Goal: Information Seeking & Learning: Learn about a topic

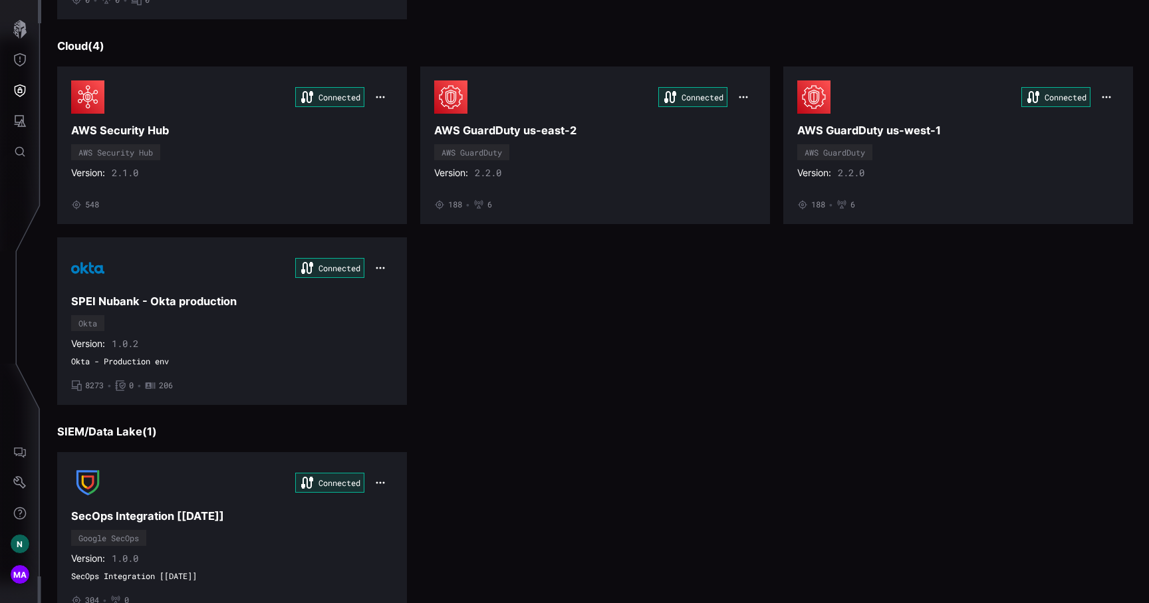
scroll to position [781, 0]
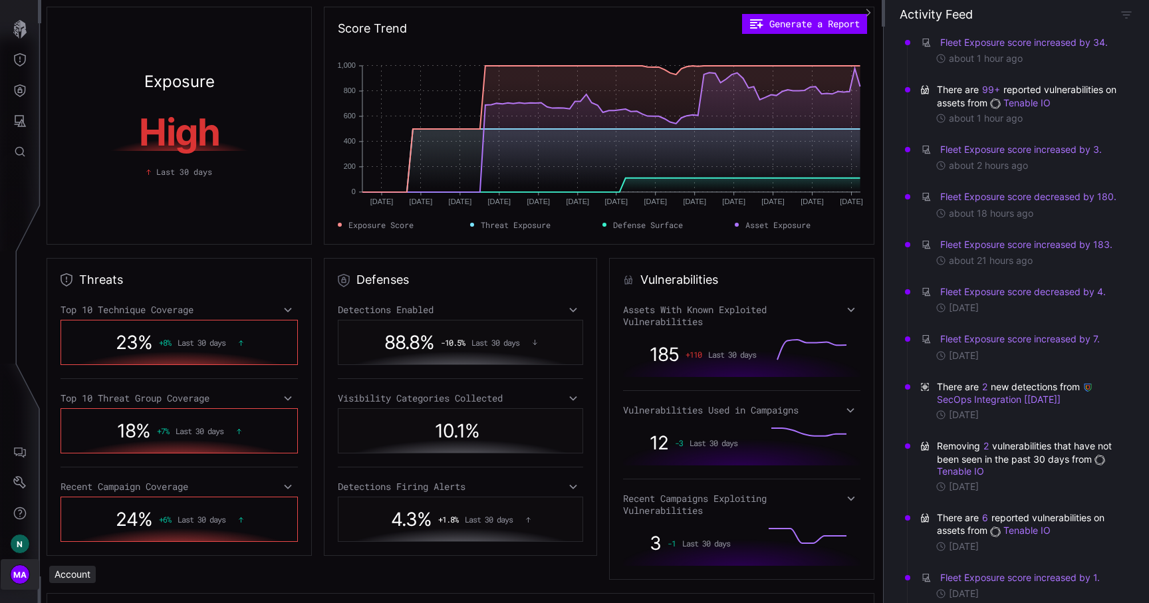
click at [31, 572] on button "MA" at bounding box center [20, 574] width 39 height 31
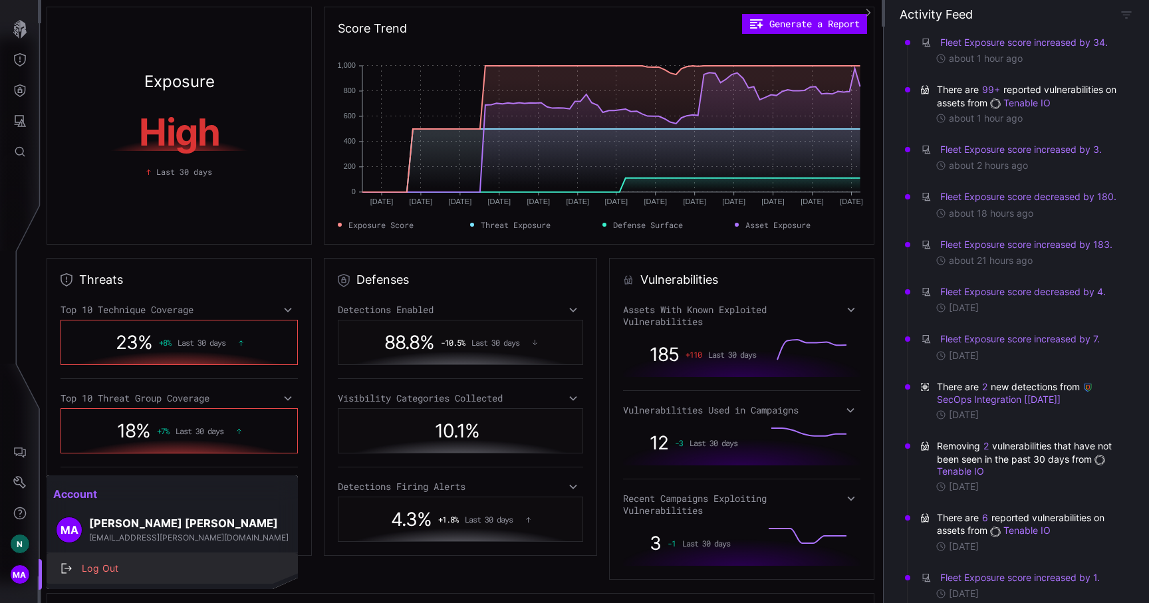
click at [90, 571] on div "Log Out" at bounding box center [179, 569] width 208 height 17
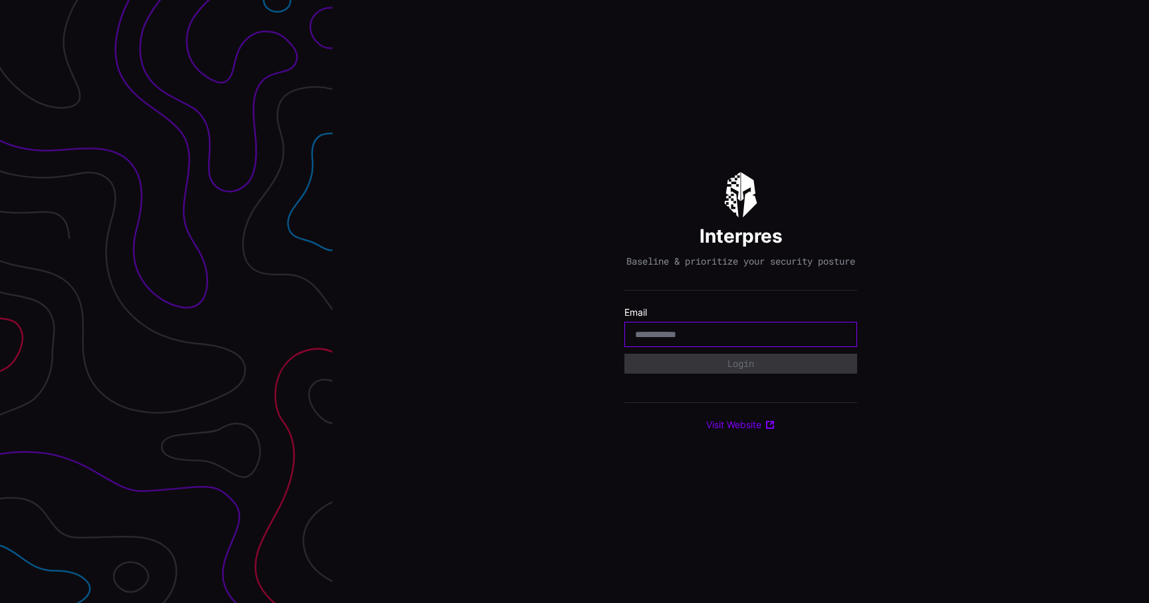
click at [727, 340] on input "email" at bounding box center [740, 334] width 211 height 12
type input "**********"
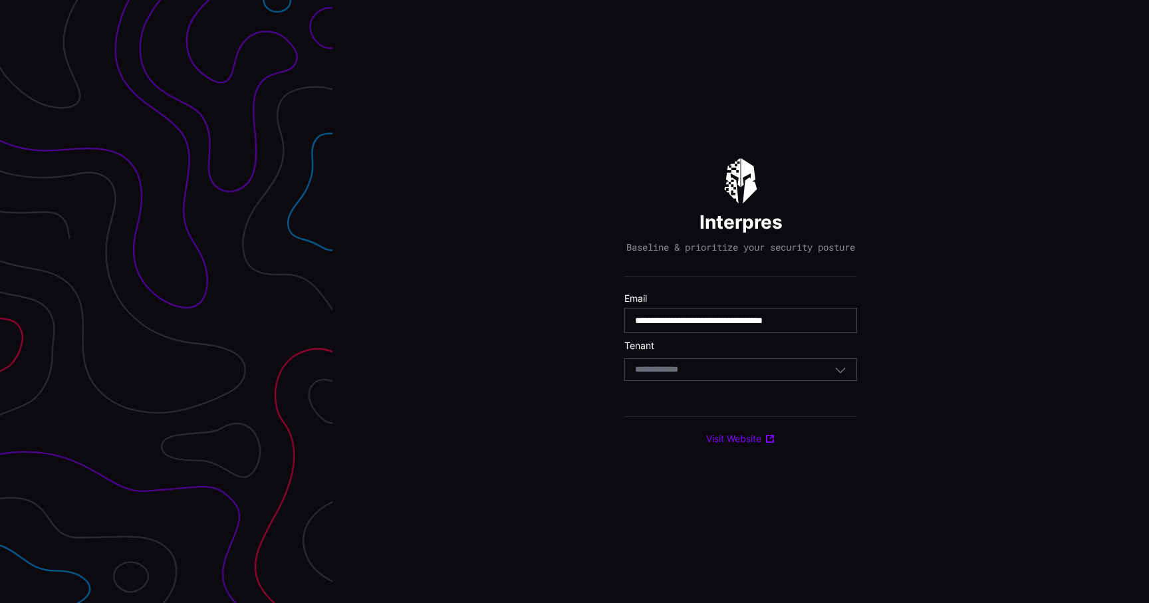
click at [748, 375] on div "Select Tenant" at bounding box center [734, 370] width 199 height 12
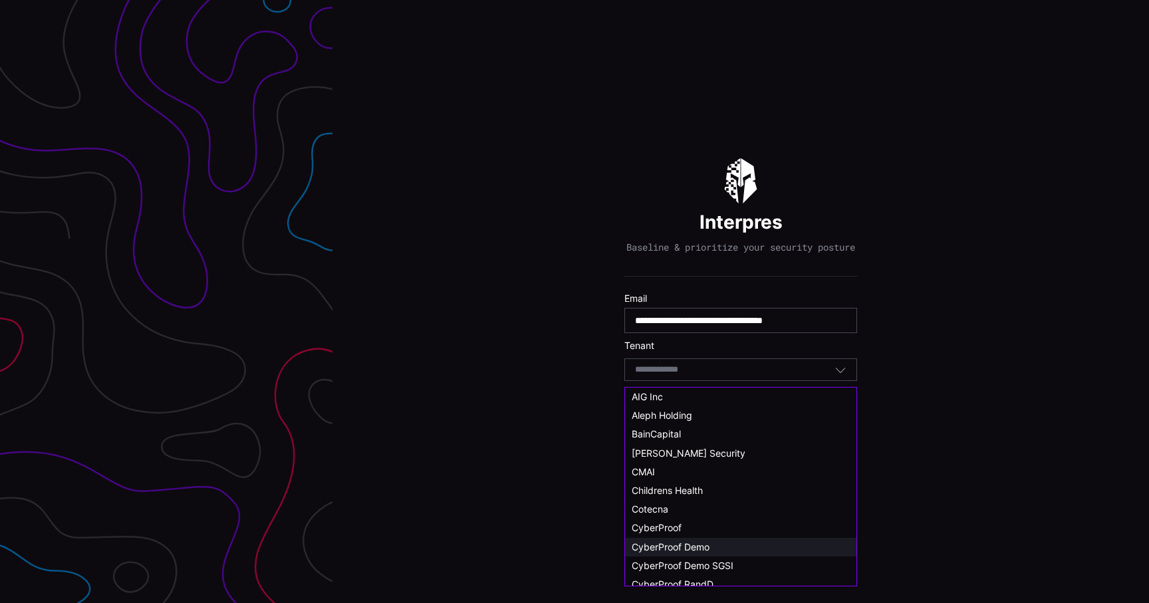
click at [717, 546] on div "CyberProof Demo" at bounding box center [741, 547] width 218 height 12
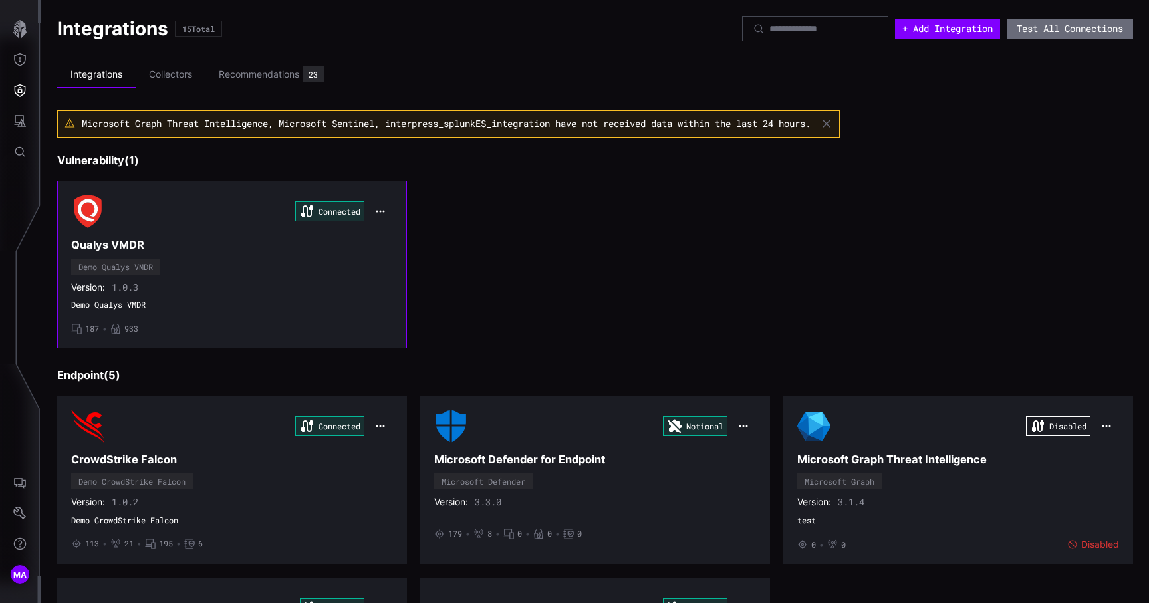
click at [352, 277] on div "Connected Qualys VMDR Demo Qualys VMDR Version: 1.0.3 Demo Qualys VMDR • 187 • …" at bounding box center [232, 265] width 322 height 140
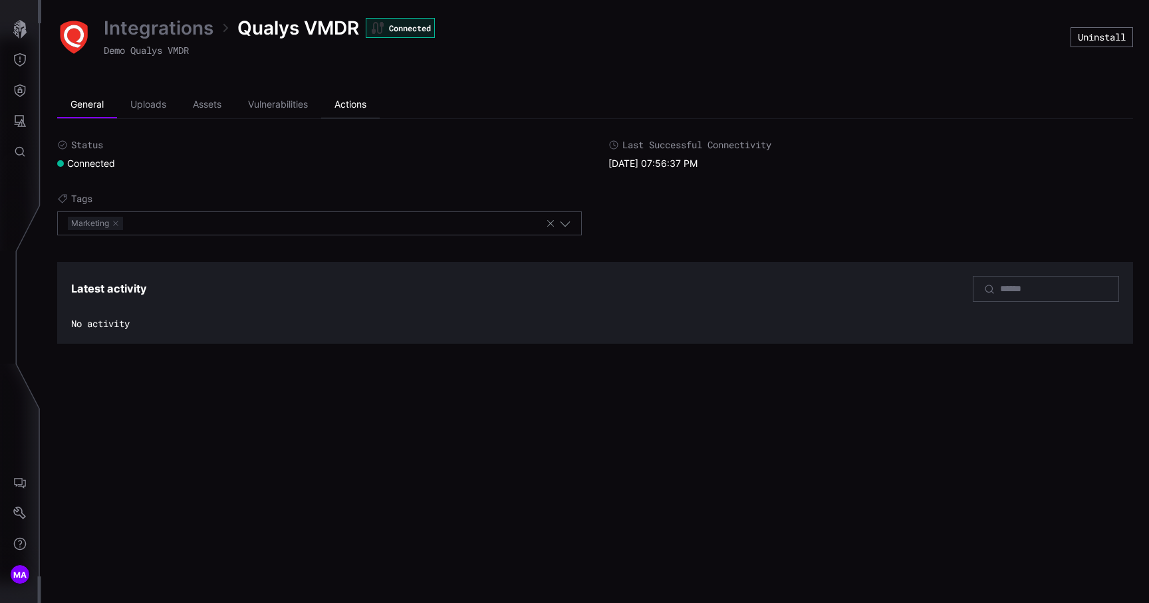
click at [354, 104] on li "Actions" at bounding box center [350, 105] width 59 height 27
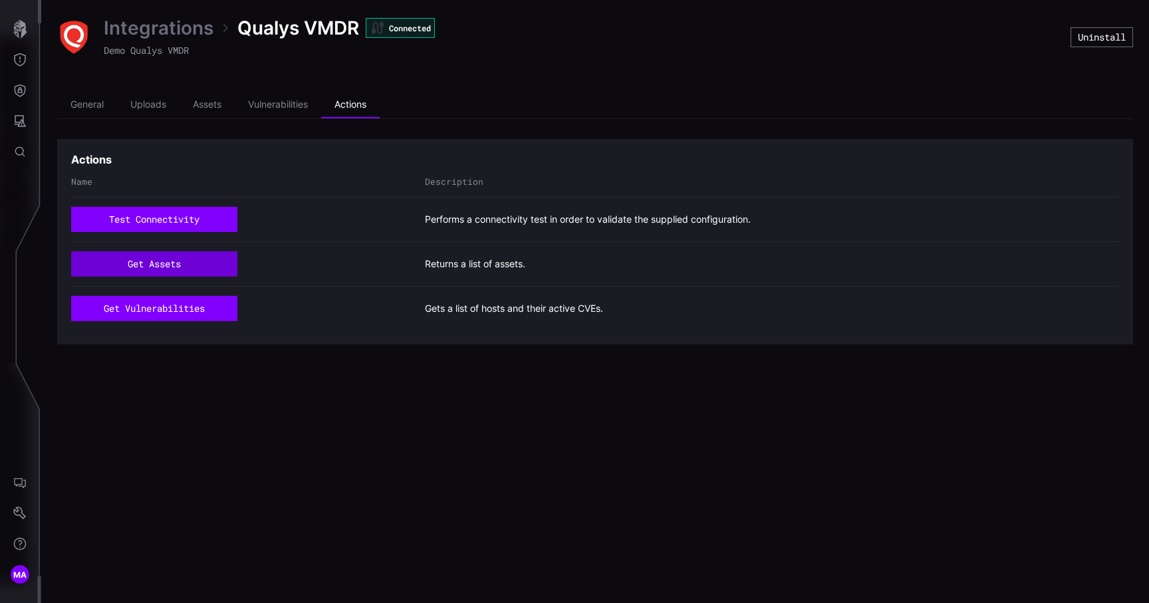
click at [178, 270] on button "get assets" at bounding box center [154, 263] width 166 height 25
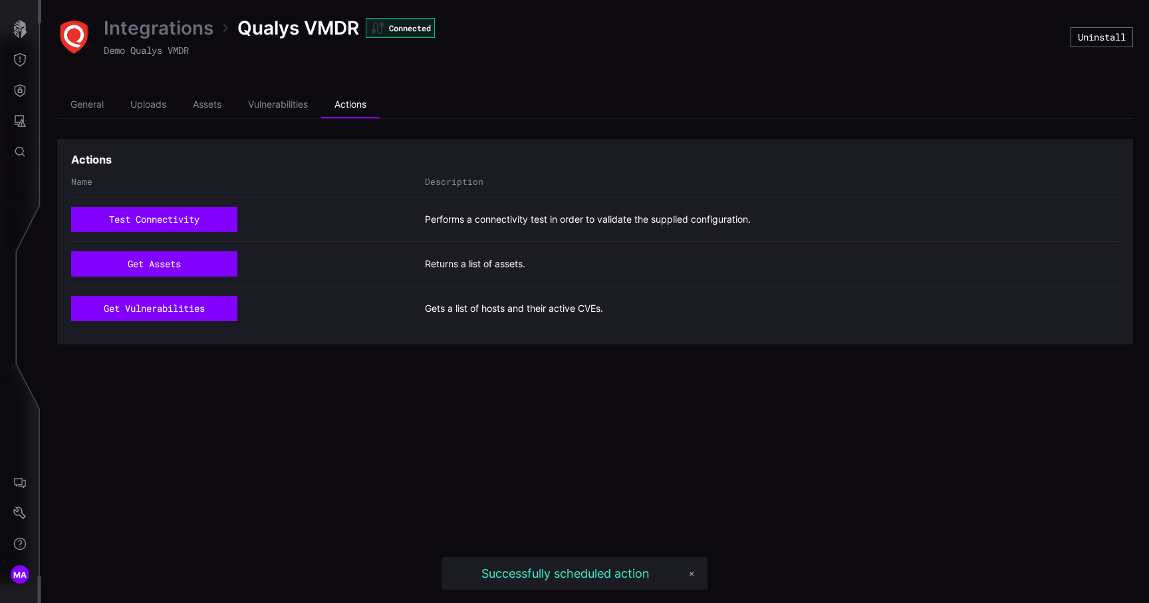
click at [166, 37] on link "Integrations" at bounding box center [159, 28] width 110 height 24
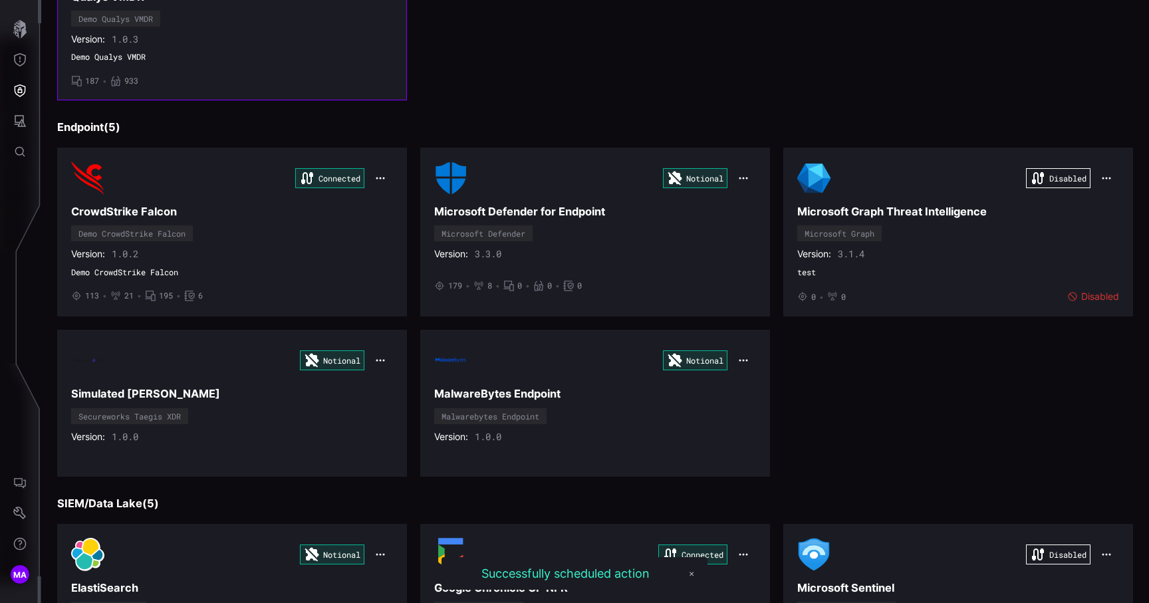
scroll to position [256, 0]
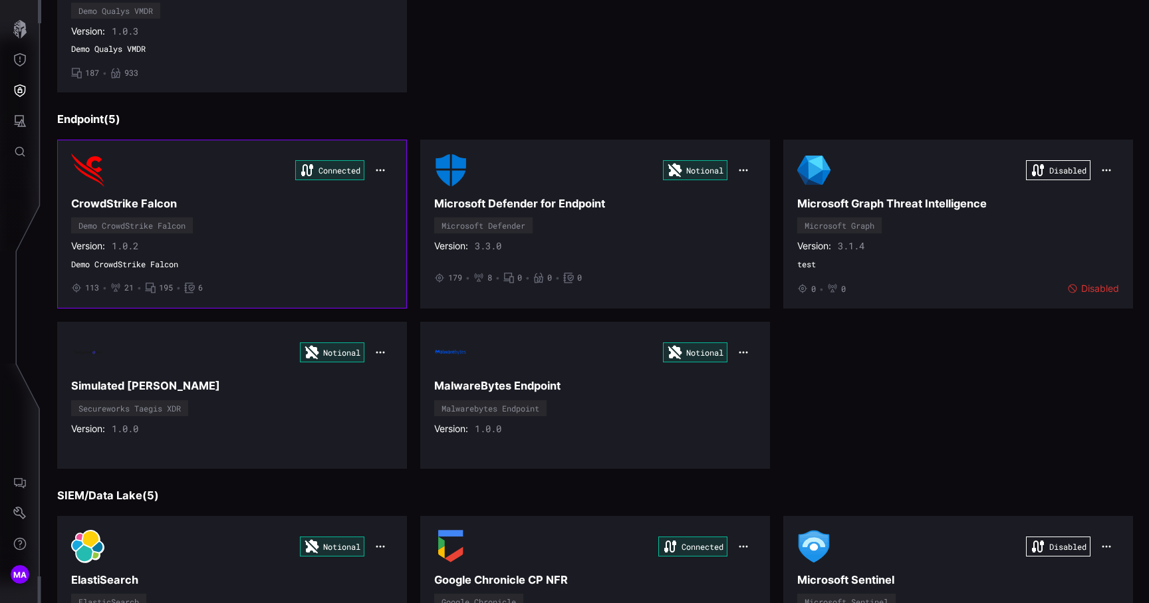
click at [372, 194] on div "Connected CrowdStrike Falcon Demo CrowdStrike Falcon Version: 1.0.2 Demo CrowdS…" at bounding box center [232, 224] width 322 height 141
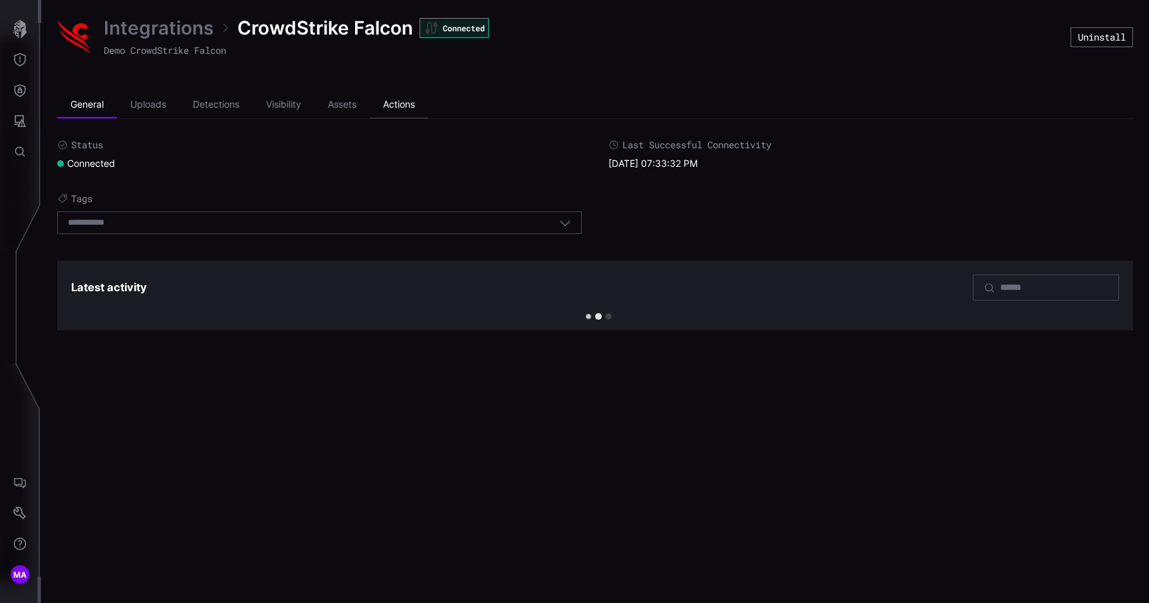
click at [395, 103] on li "Actions" at bounding box center [399, 105] width 59 height 27
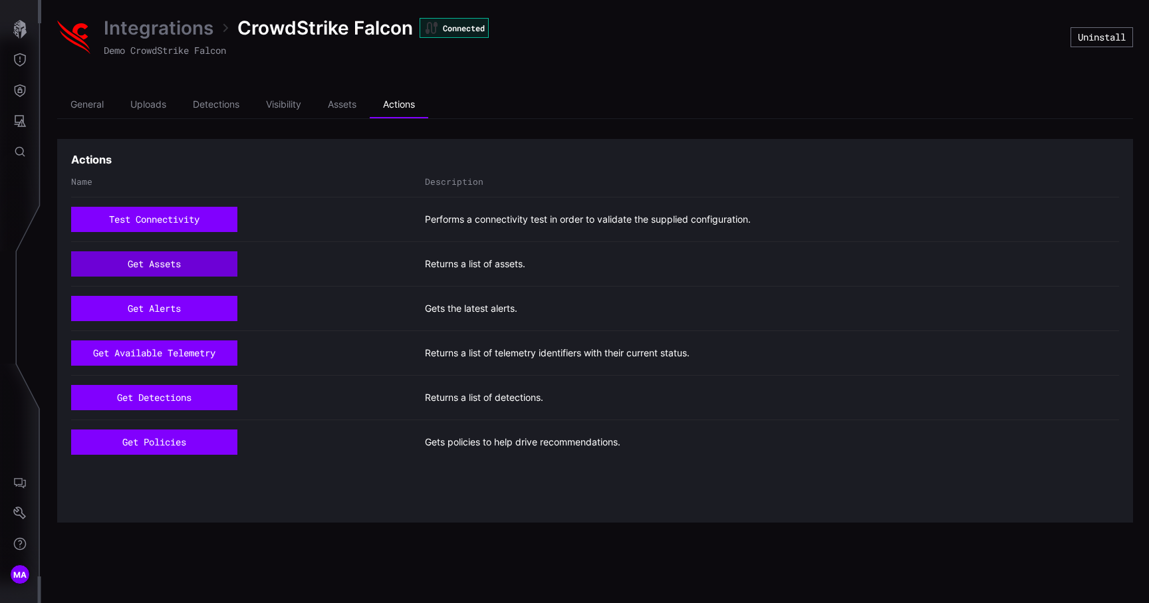
click at [174, 266] on button "get assets" at bounding box center [154, 263] width 166 height 25
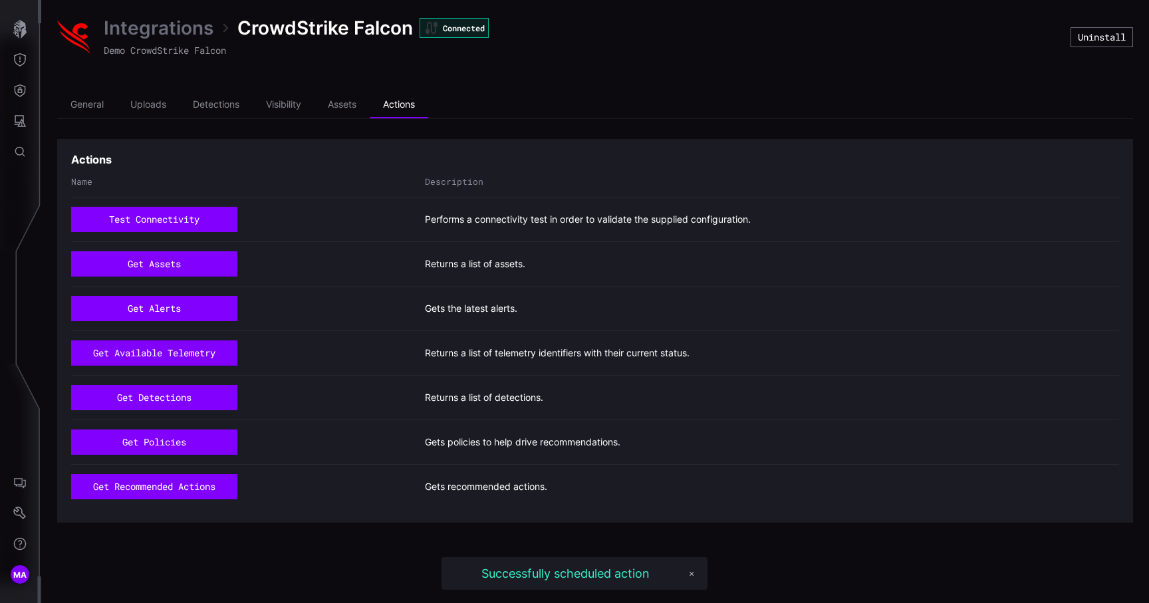
click at [168, 31] on link "Integrations" at bounding box center [159, 28] width 110 height 24
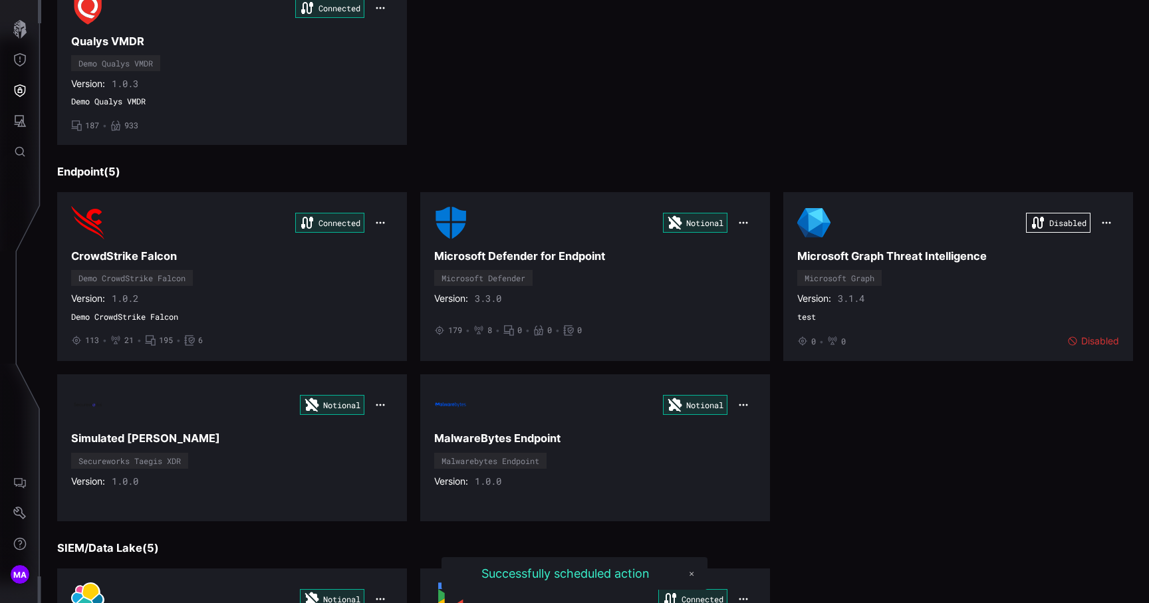
scroll to position [228, 0]
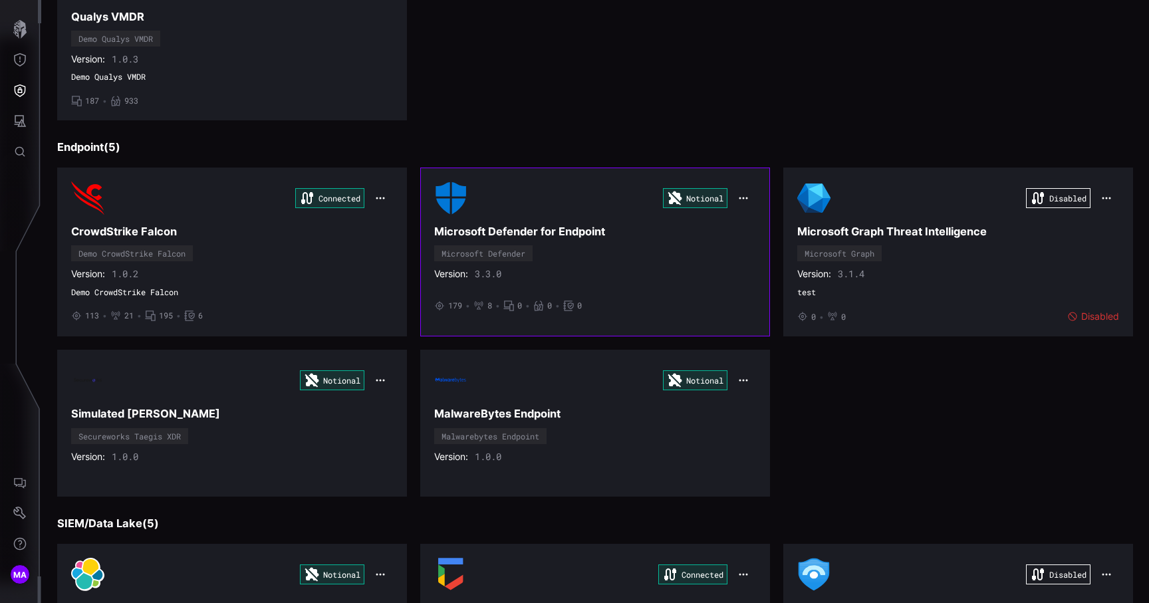
click at [737, 229] on h3 "Microsoft Defender for Endpoint" at bounding box center [595, 232] width 322 height 14
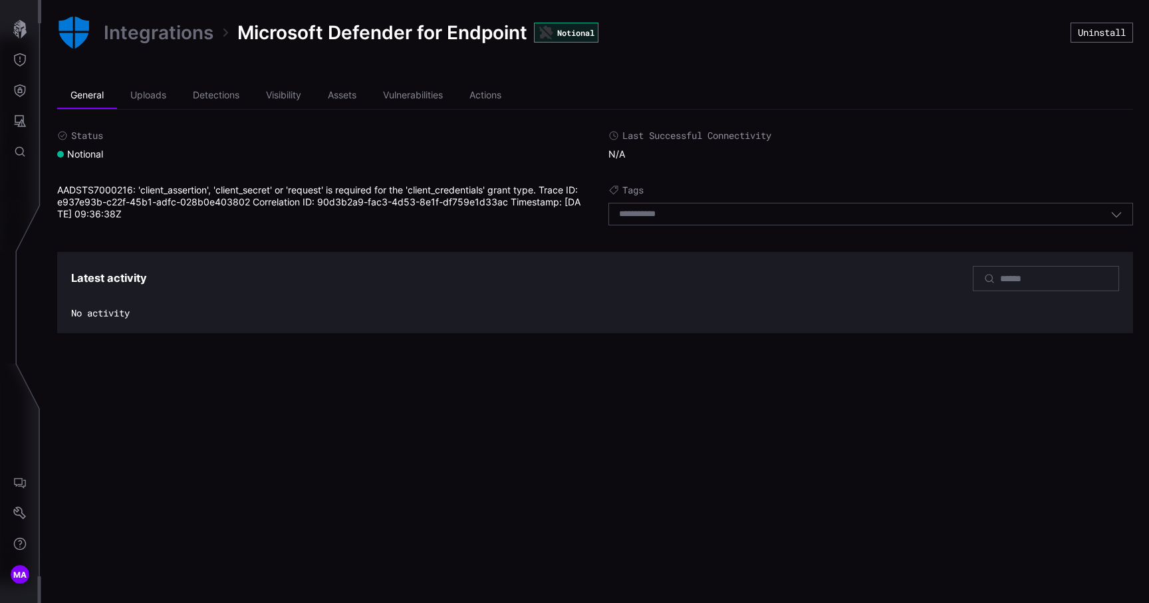
click at [150, 31] on link "Integrations" at bounding box center [159, 33] width 110 height 24
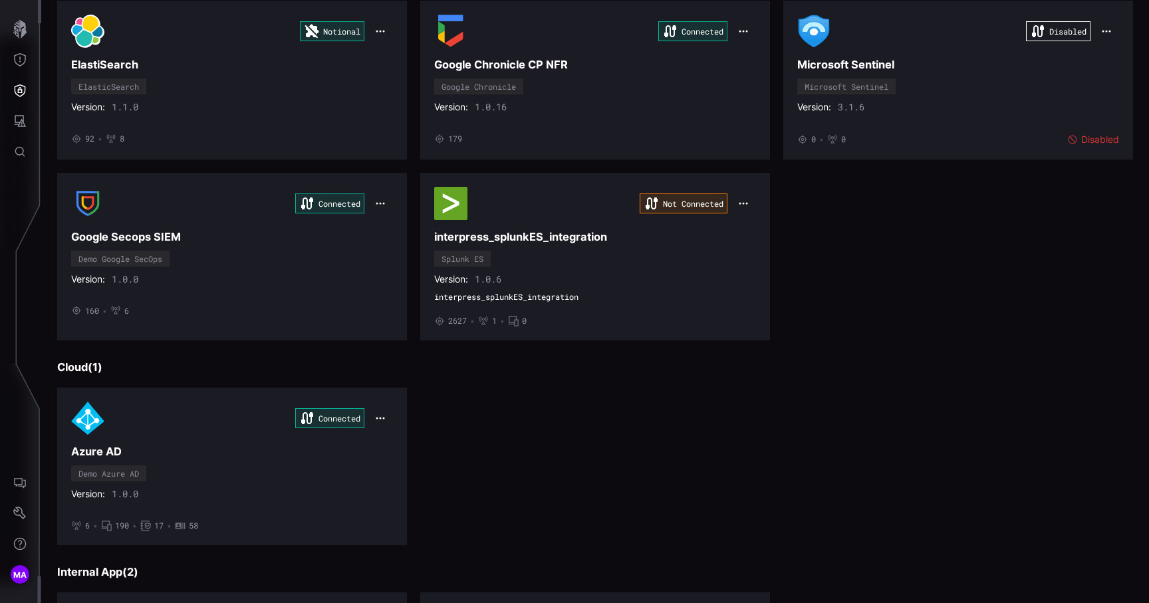
scroll to position [817, 0]
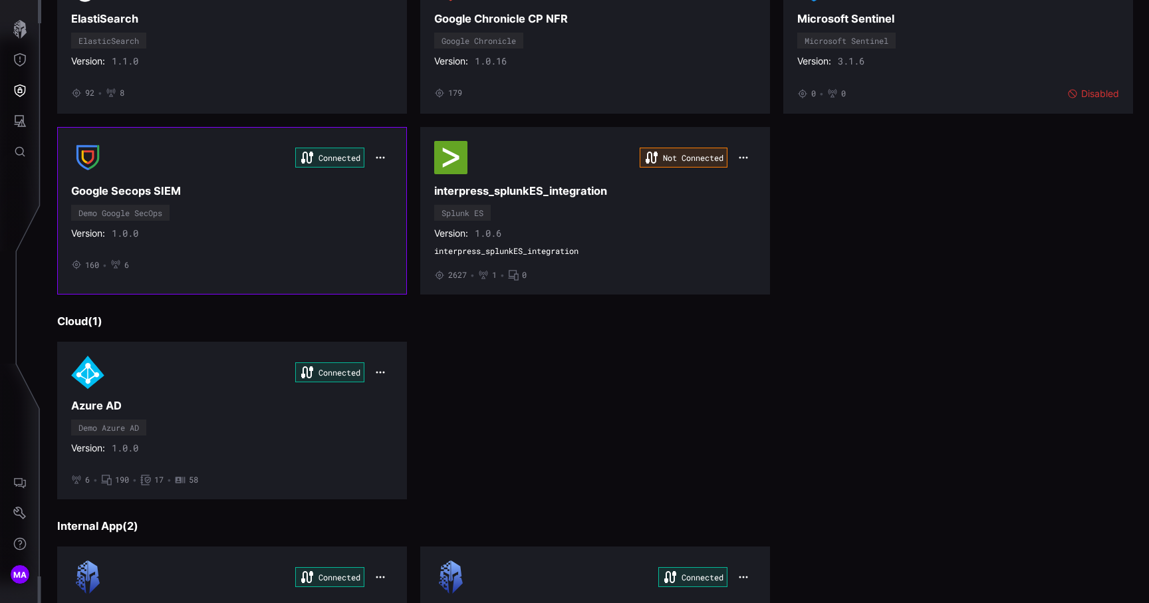
click at [359, 210] on div "Connected Google Secops SIEM Demo Google SecOps Version: 1.0.0 • 160 • 6" at bounding box center [232, 211] width 322 height 140
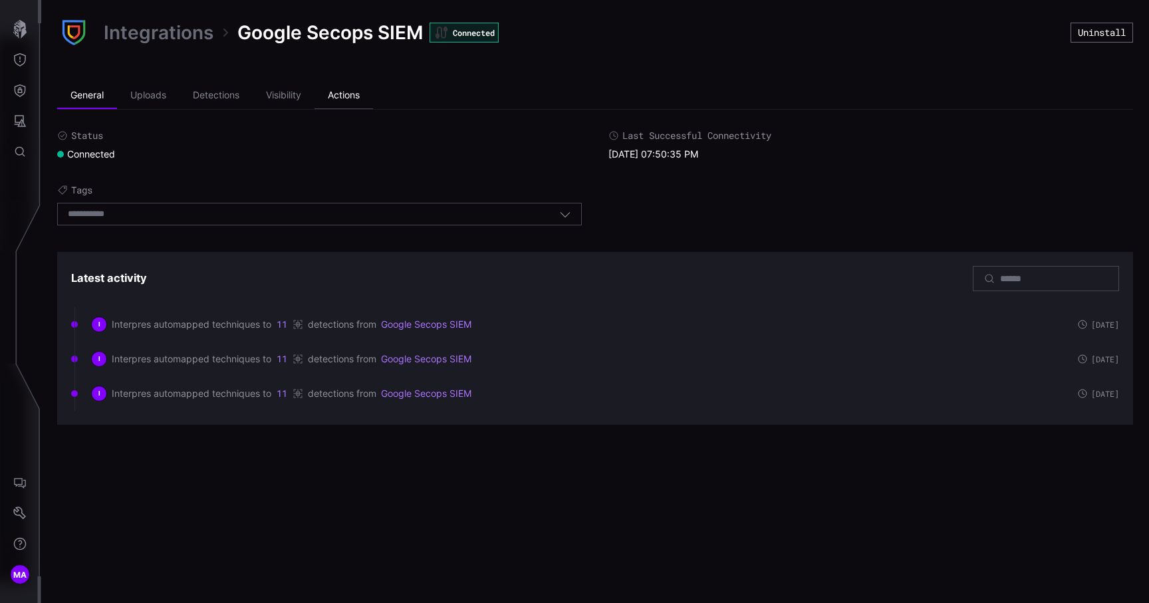
click at [354, 100] on li "Actions" at bounding box center [343, 95] width 59 height 27
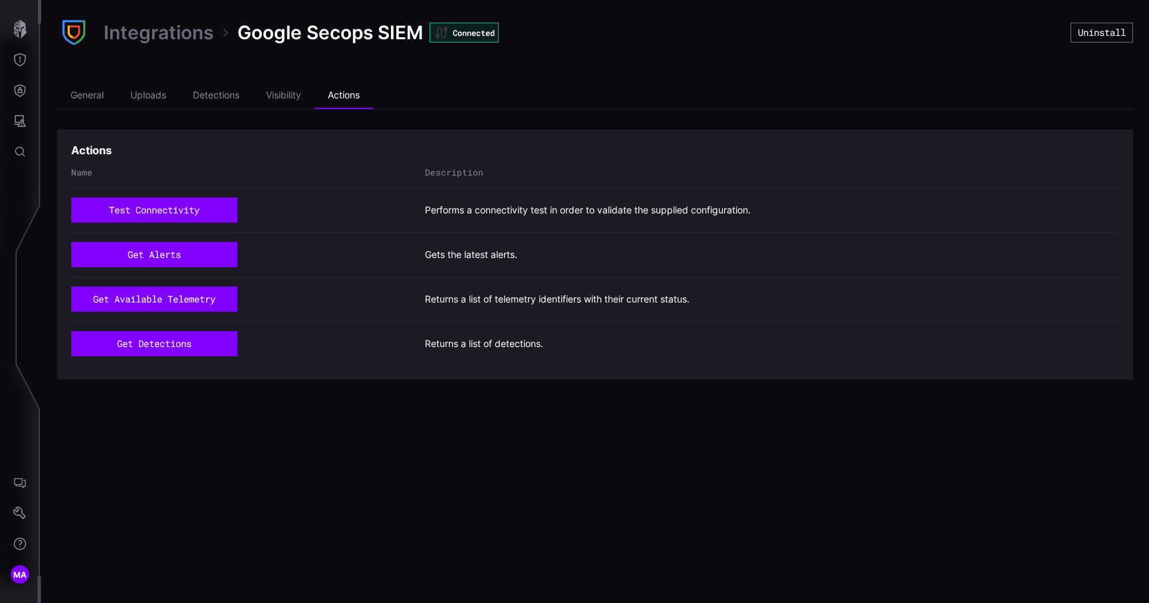
click at [163, 37] on link "Integrations" at bounding box center [159, 33] width 110 height 24
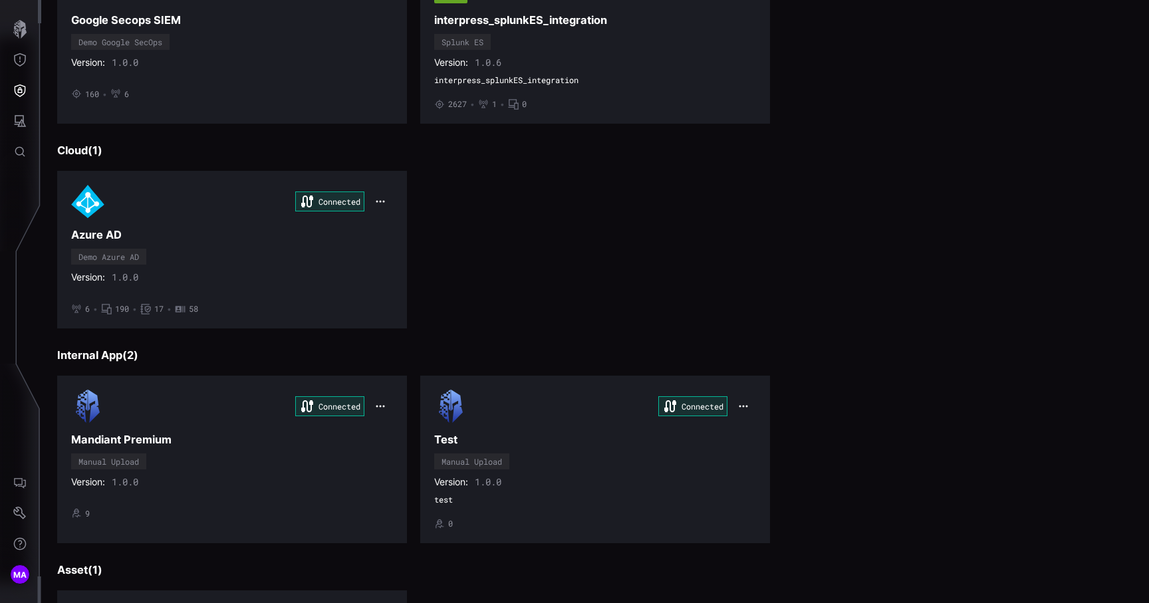
scroll to position [989, 0]
click at [394, 230] on section "Connected Azure AD Demo Azure AD Version: 1.0.0 • 6 • 190 • 17 • 58" at bounding box center [232, 248] width 350 height 157
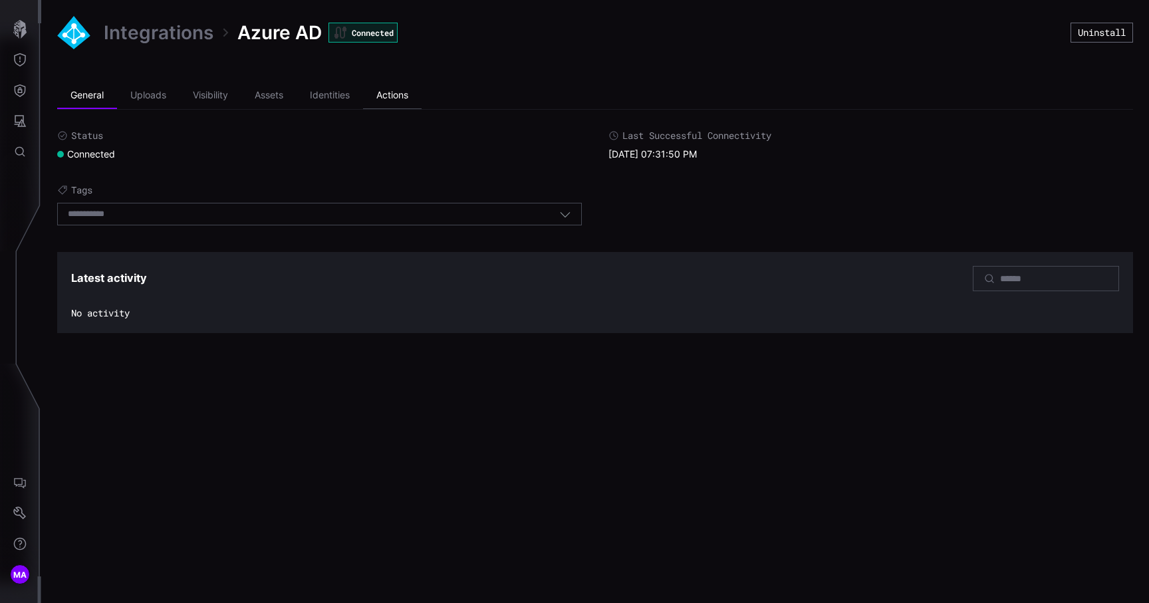
click at [388, 106] on li "Actions" at bounding box center [392, 95] width 59 height 27
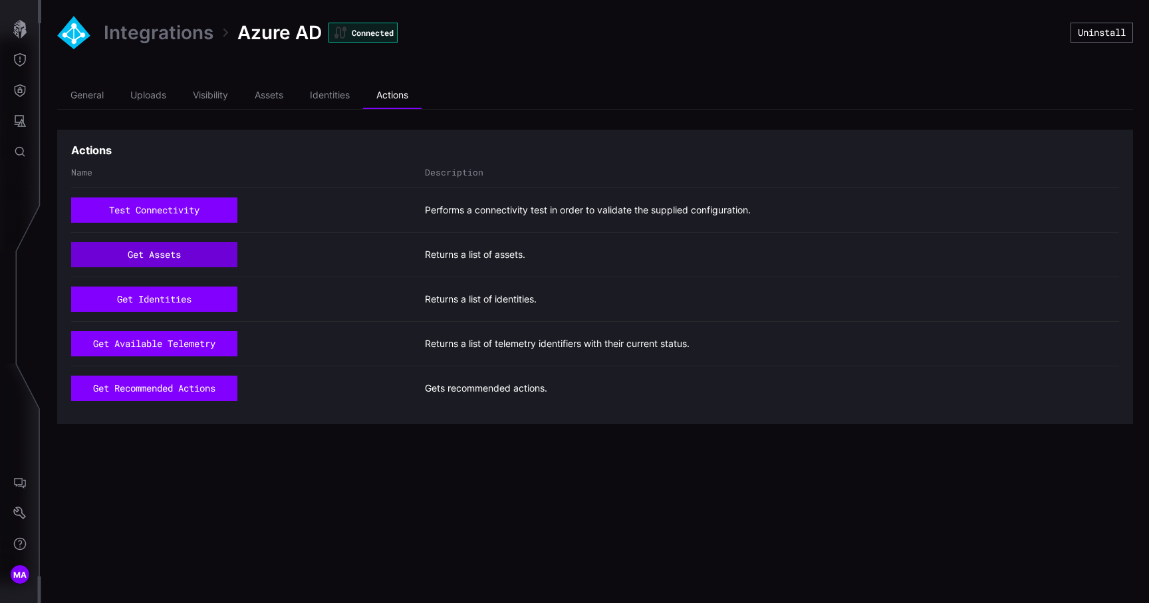
click at [188, 254] on button "get assets" at bounding box center [154, 254] width 166 height 25
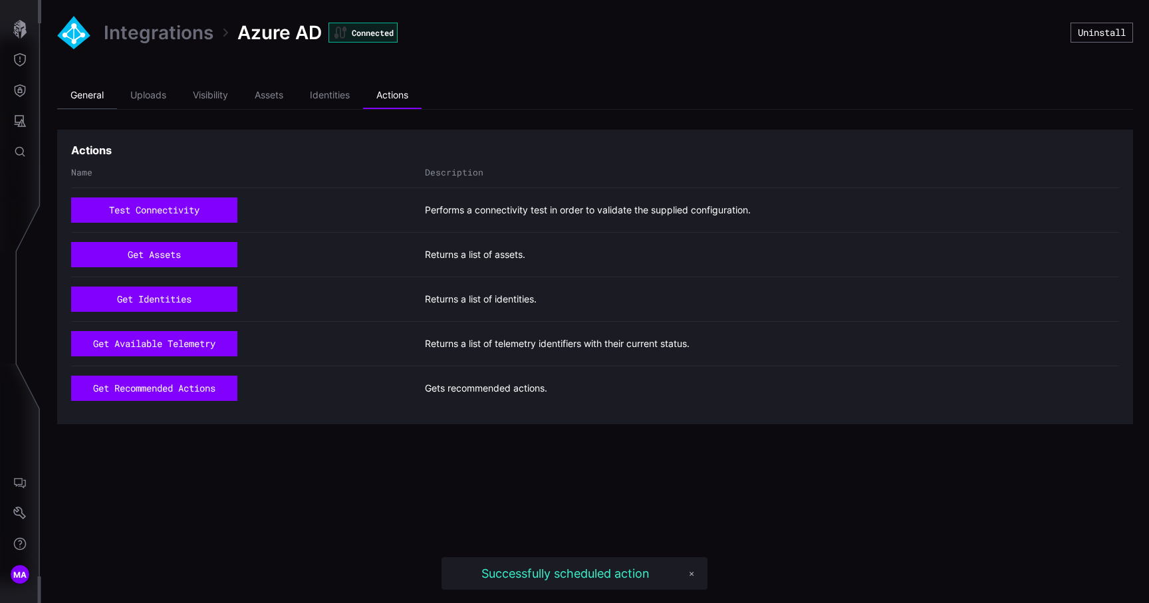
click at [98, 94] on li "General" at bounding box center [87, 95] width 60 height 27
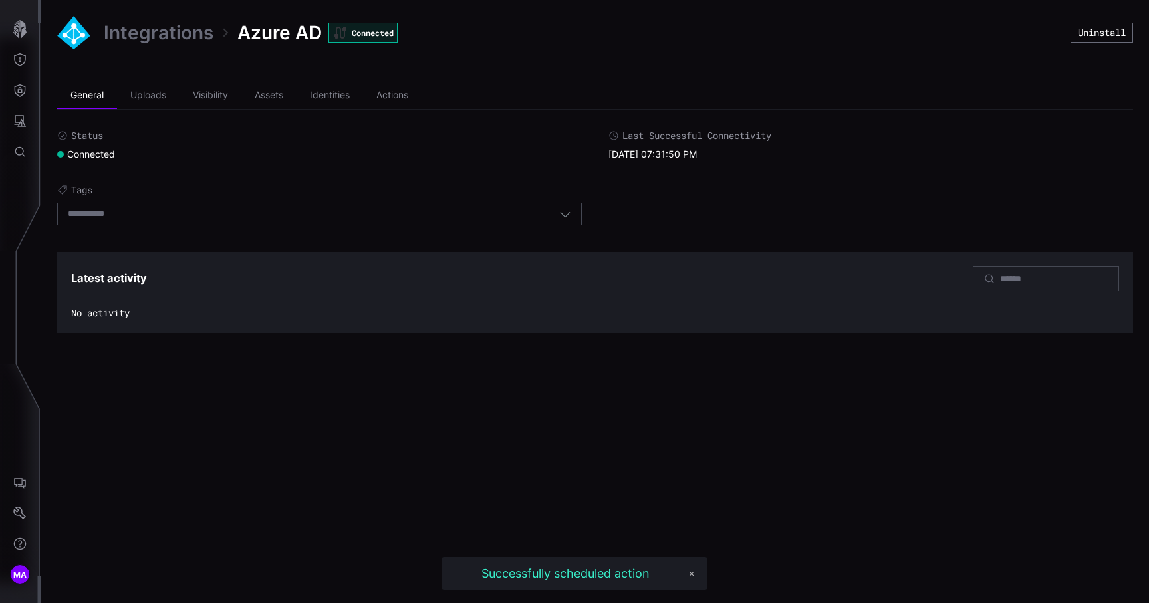
click at [139, 35] on link "Integrations" at bounding box center [159, 33] width 110 height 24
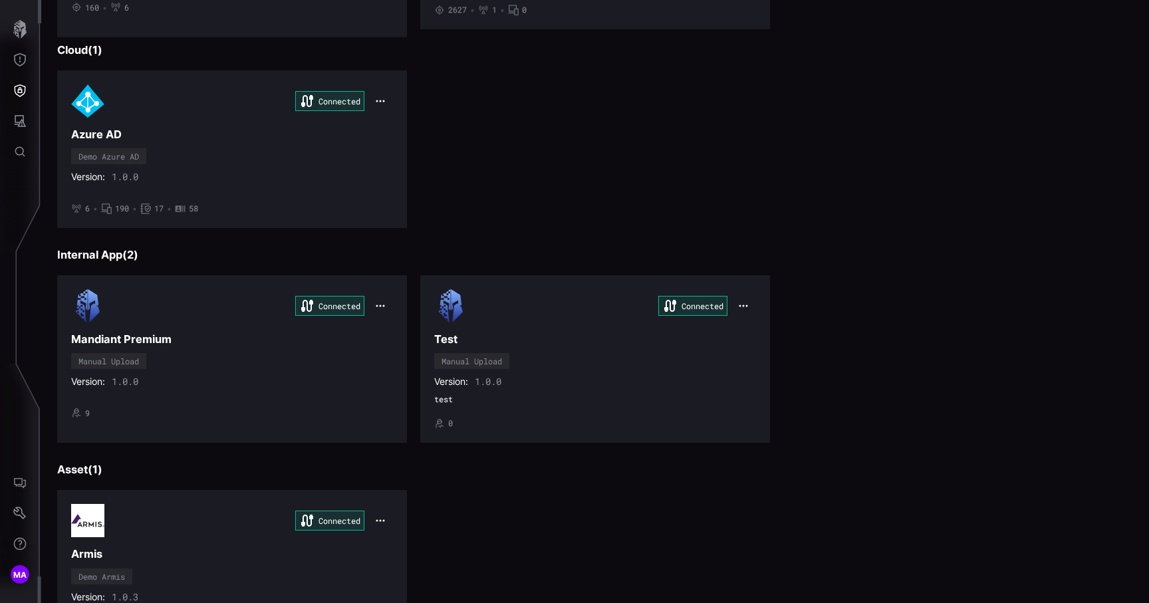
scroll to position [1169, 0]
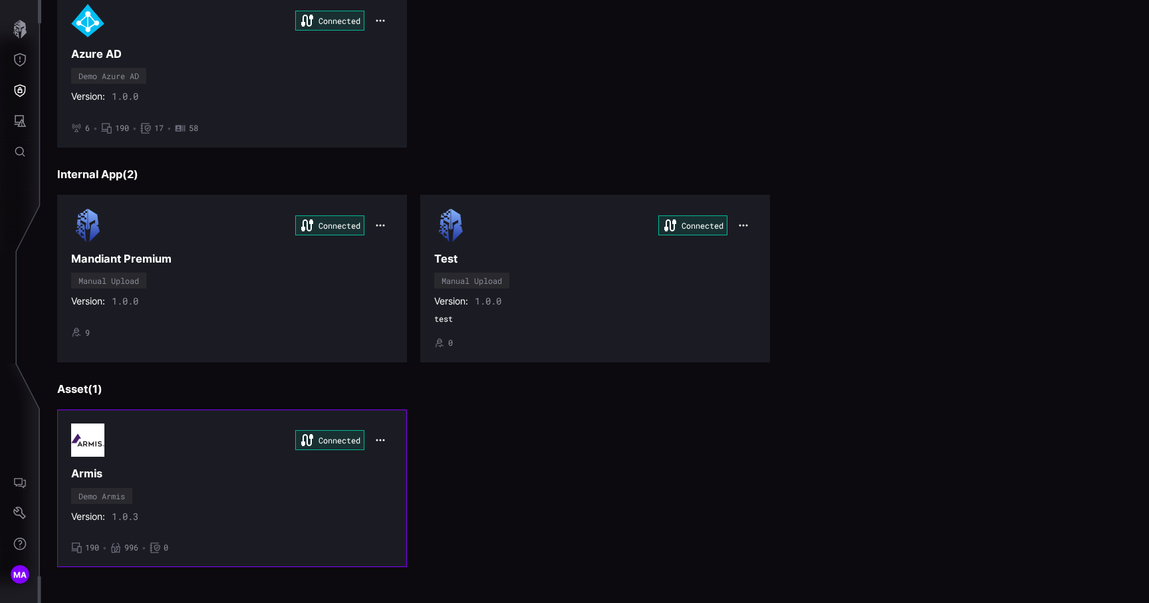
click at [380, 447] on button "button" at bounding box center [380, 440] width 25 height 19
click at [334, 501] on div "Connected Armis Demo Armis Version: 1.0.3 • 190 • 996 • 0" at bounding box center [232, 488] width 322 height 129
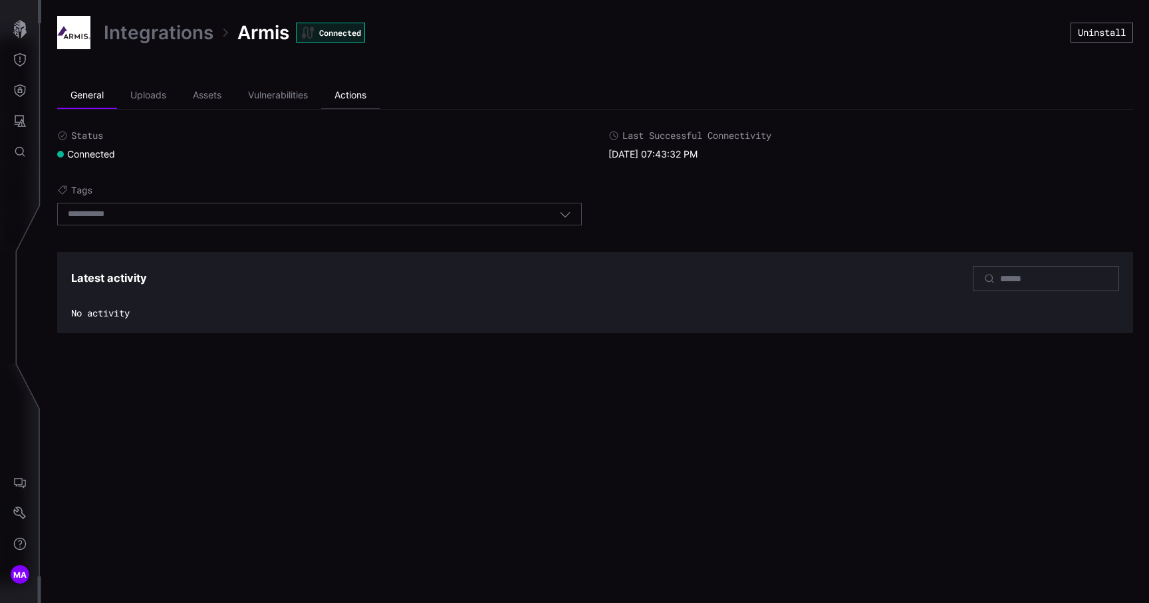
click at [354, 96] on li "Actions" at bounding box center [350, 95] width 59 height 27
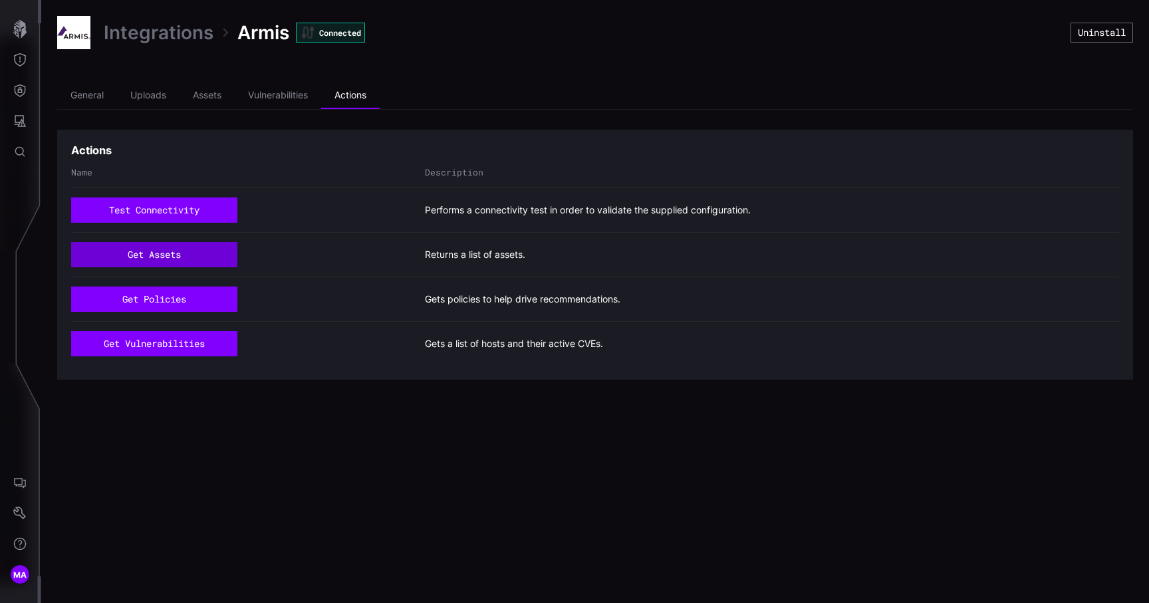
click at [154, 253] on button "get assets" at bounding box center [154, 254] width 166 height 25
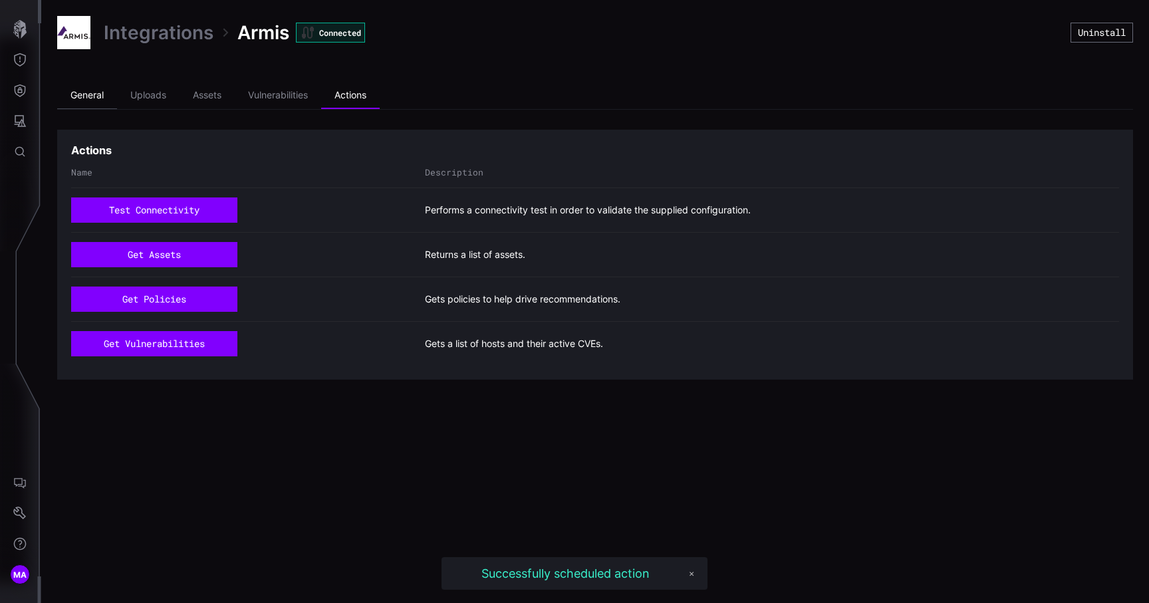
click at [94, 100] on li "General" at bounding box center [87, 95] width 60 height 27
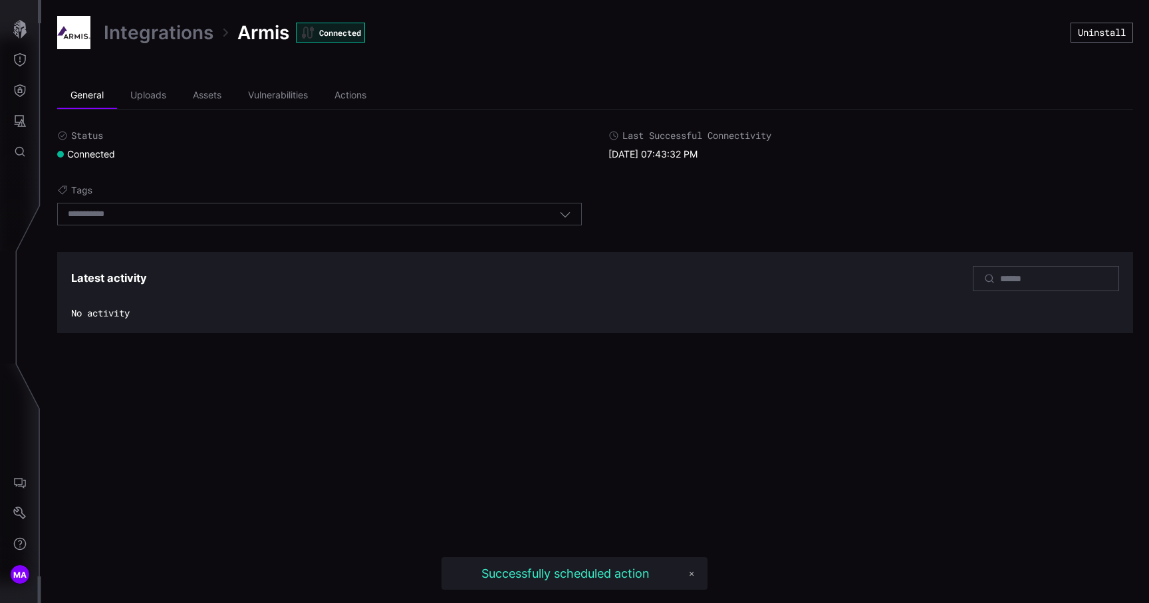
click at [166, 14] on div "Integrations Armis Connected Uninstall General Uploads Assets Vulnerabilities A…" at bounding box center [595, 174] width 1108 height 349
click at [160, 33] on link "Integrations" at bounding box center [159, 33] width 110 height 24
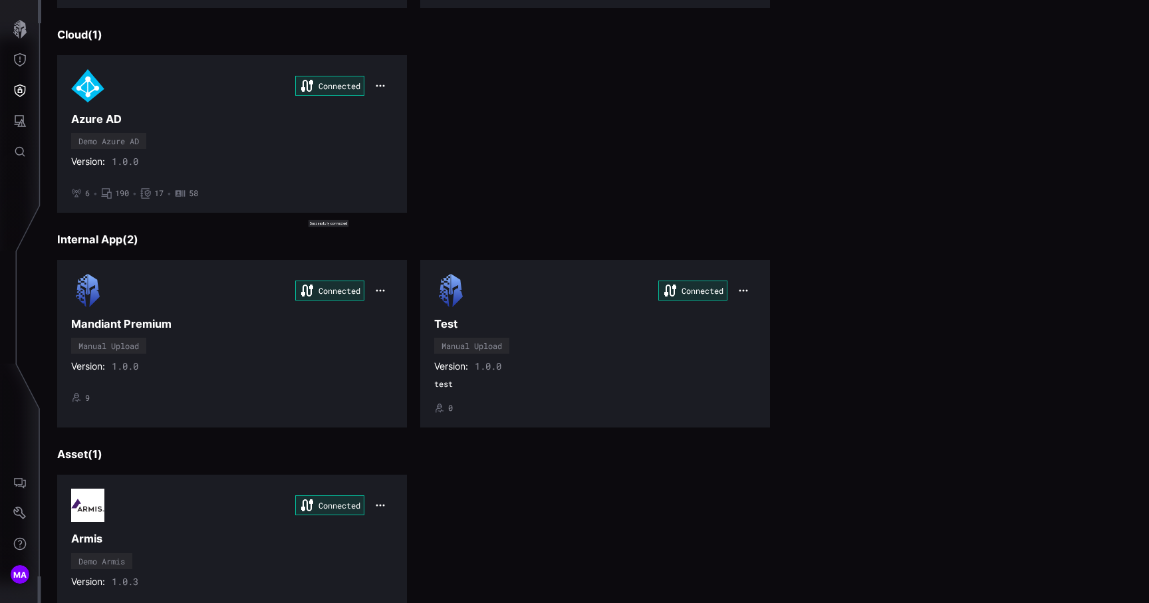
scroll to position [1169, 0]
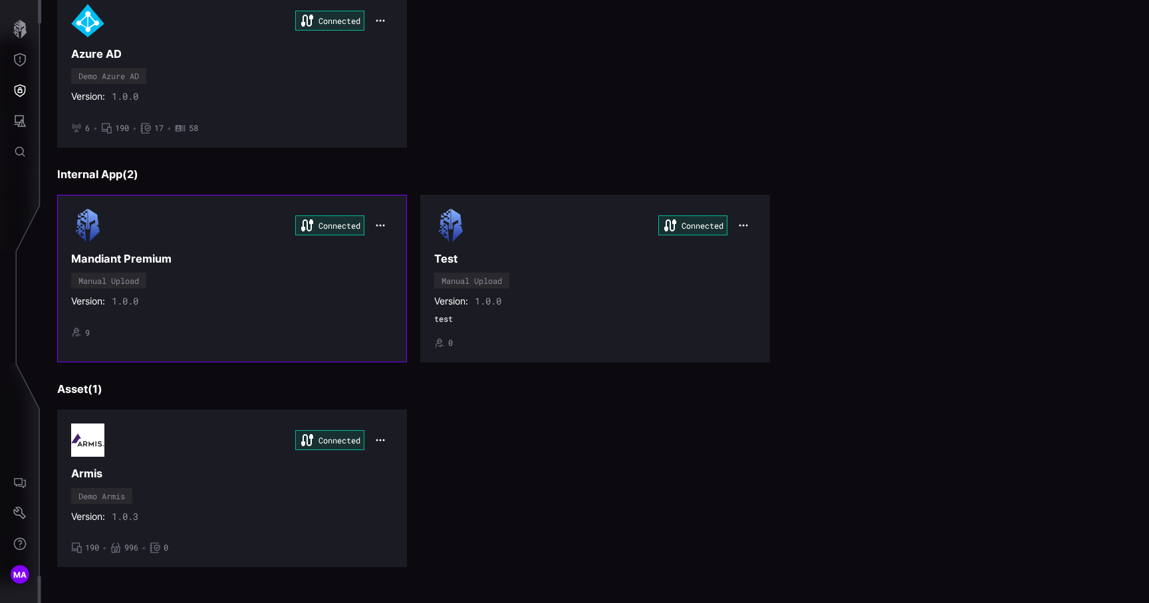
click at [355, 278] on div "Connected Mandiant Premium Manual Upload Version: 1.0.0 • 9" at bounding box center [232, 279] width 322 height 140
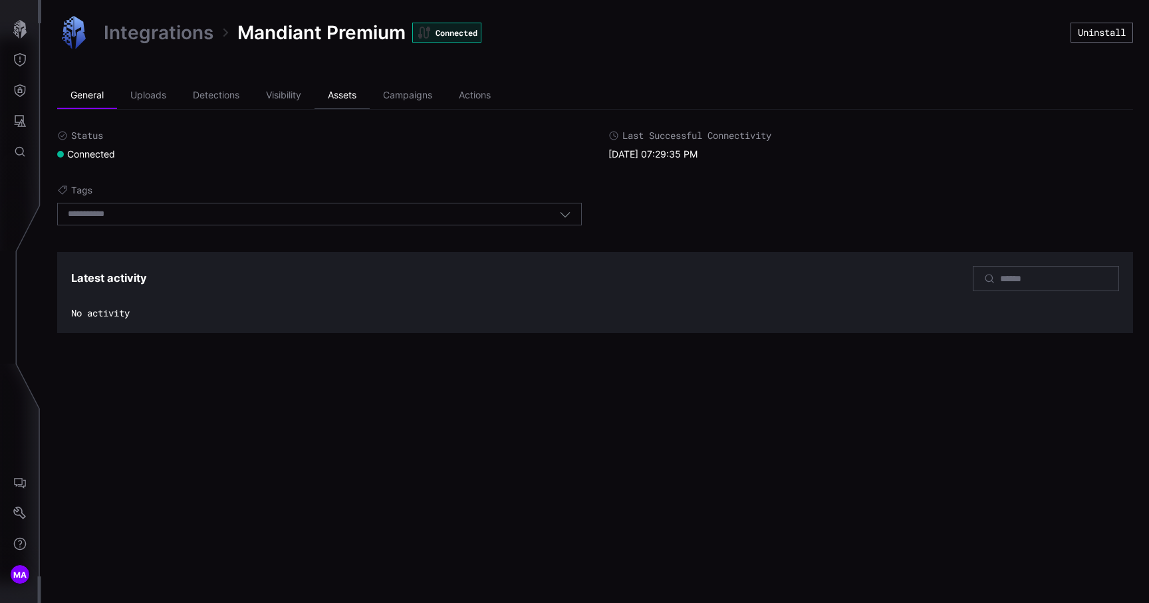
click at [348, 98] on li "Assets" at bounding box center [341, 95] width 55 height 27
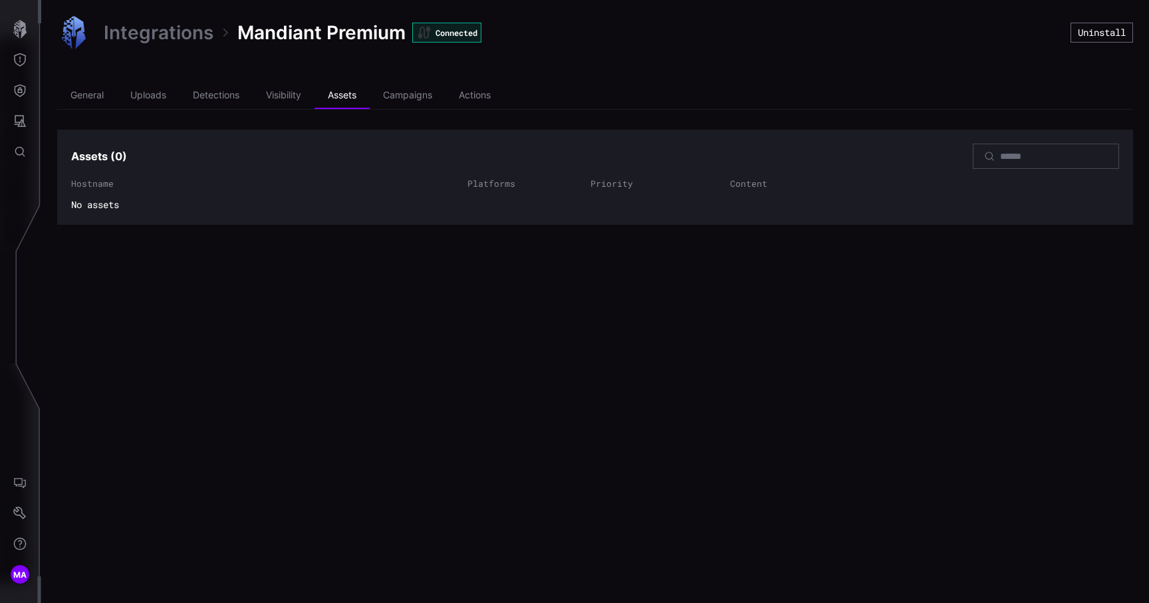
click at [118, 35] on link "Integrations" at bounding box center [159, 33] width 110 height 24
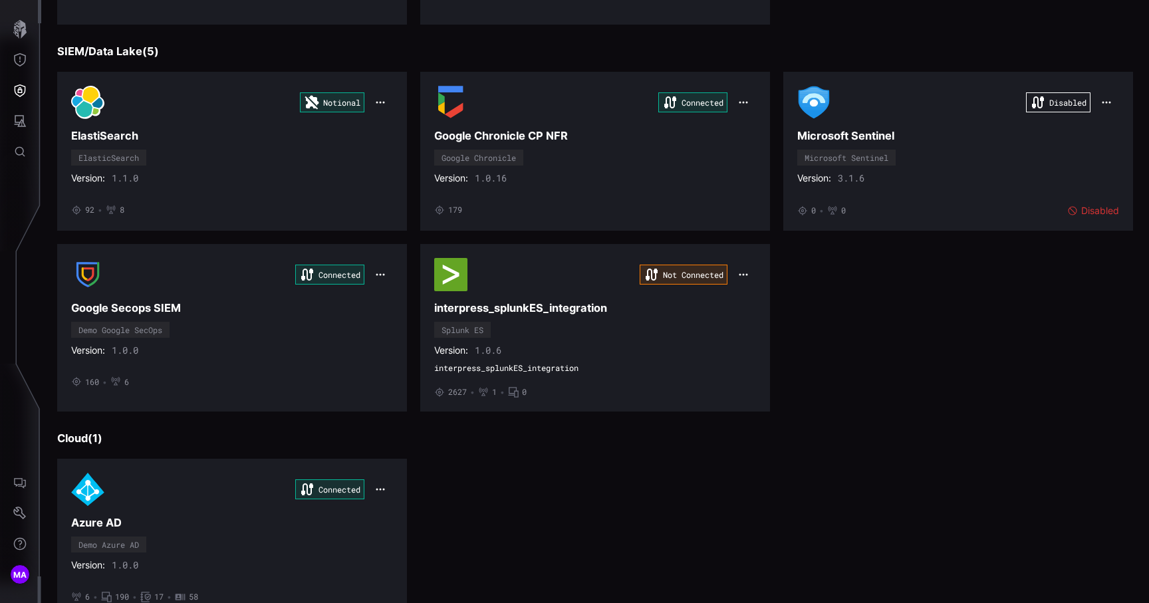
scroll to position [709, 0]
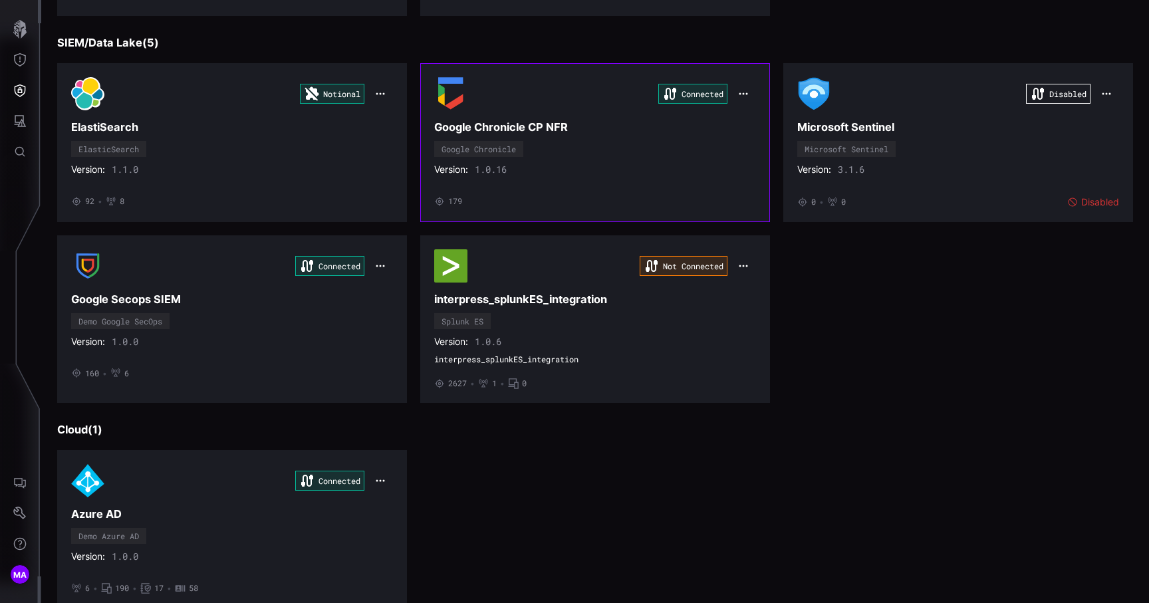
click at [670, 163] on div "Connected Google Chronicle CP NFR Google Chronicle Version: 1.0.16 • 179" at bounding box center [595, 142] width 322 height 131
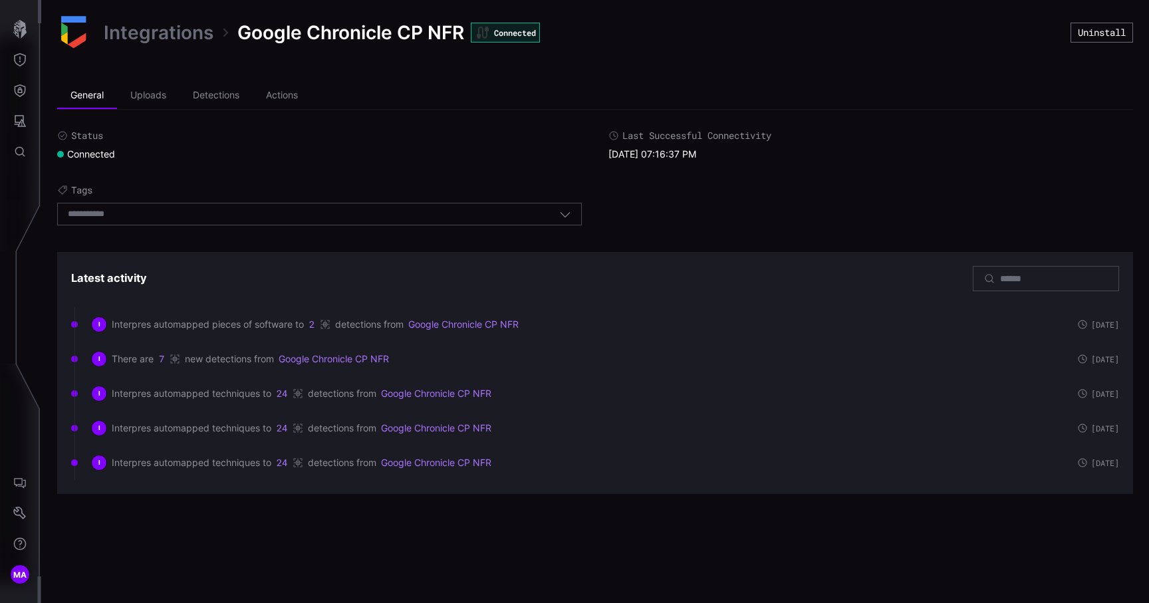
click at [142, 35] on link "Integrations" at bounding box center [159, 33] width 110 height 24
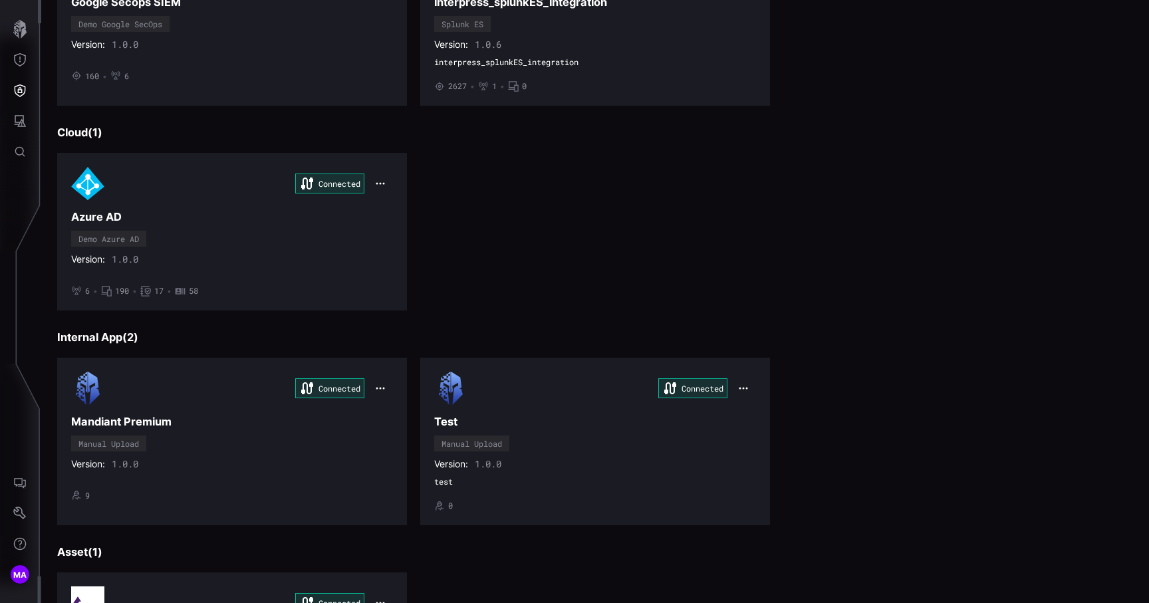
scroll to position [1071, 0]
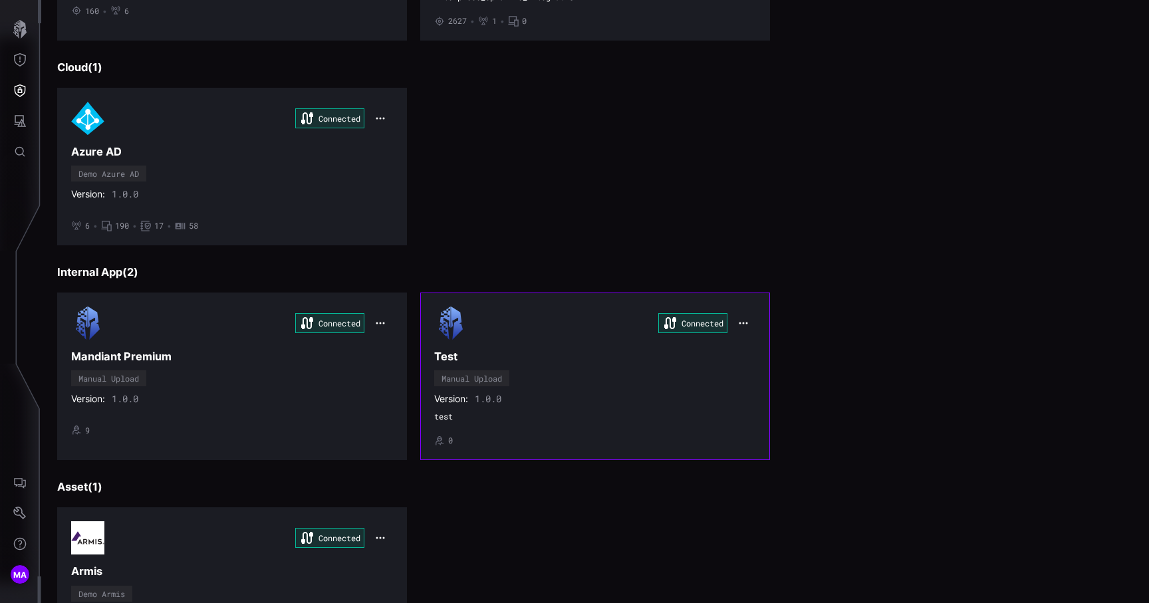
click at [618, 395] on div "Version: 1.0.0" at bounding box center [595, 399] width 322 height 12
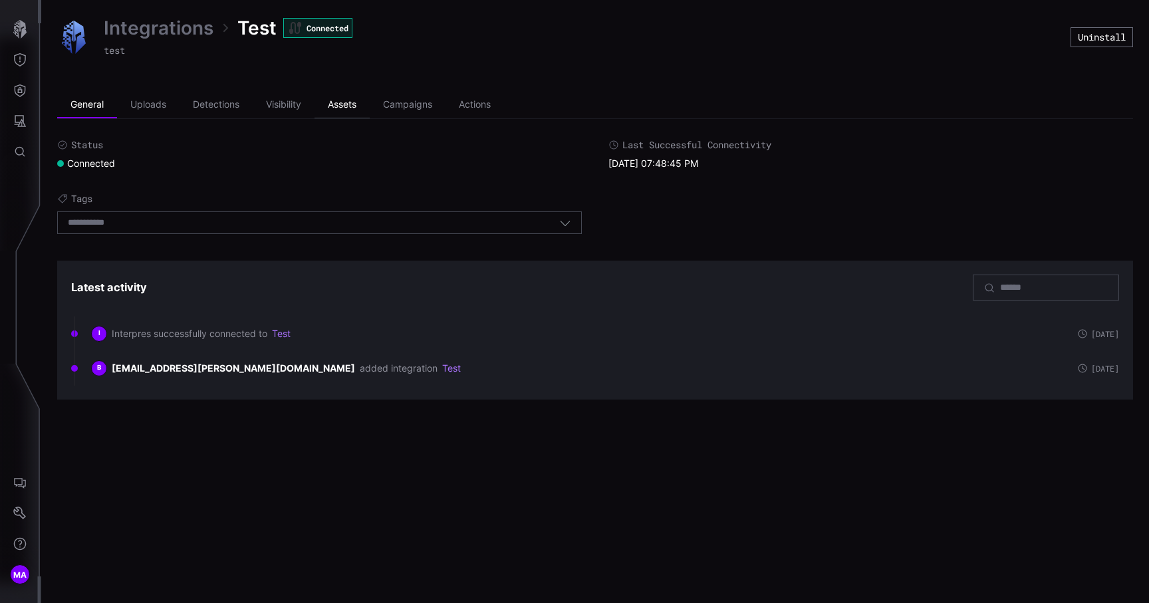
click at [344, 104] on li "Assets" at bounding box center [341, 105] width 55 height 27
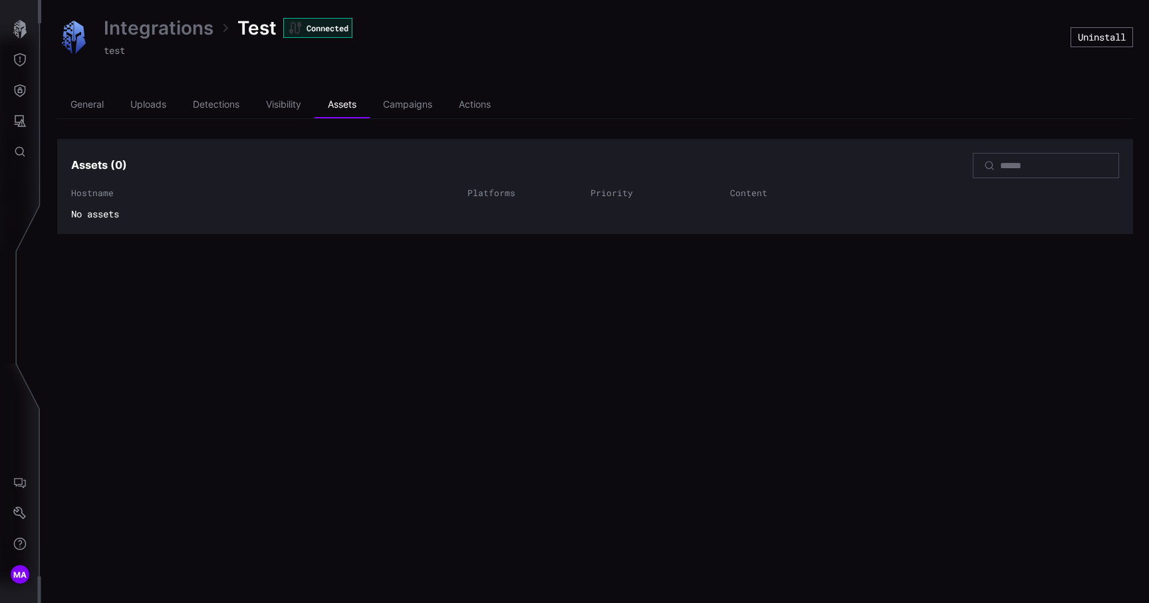
click at [520, 97] on ul "General Uploads Detections Visibility Assets Campaigns Actions" at bounding box center [595, 105] width 1076 height 27
click at [490, 102] on li "Actions" at bounding box center [474, 105] width 59 height 27
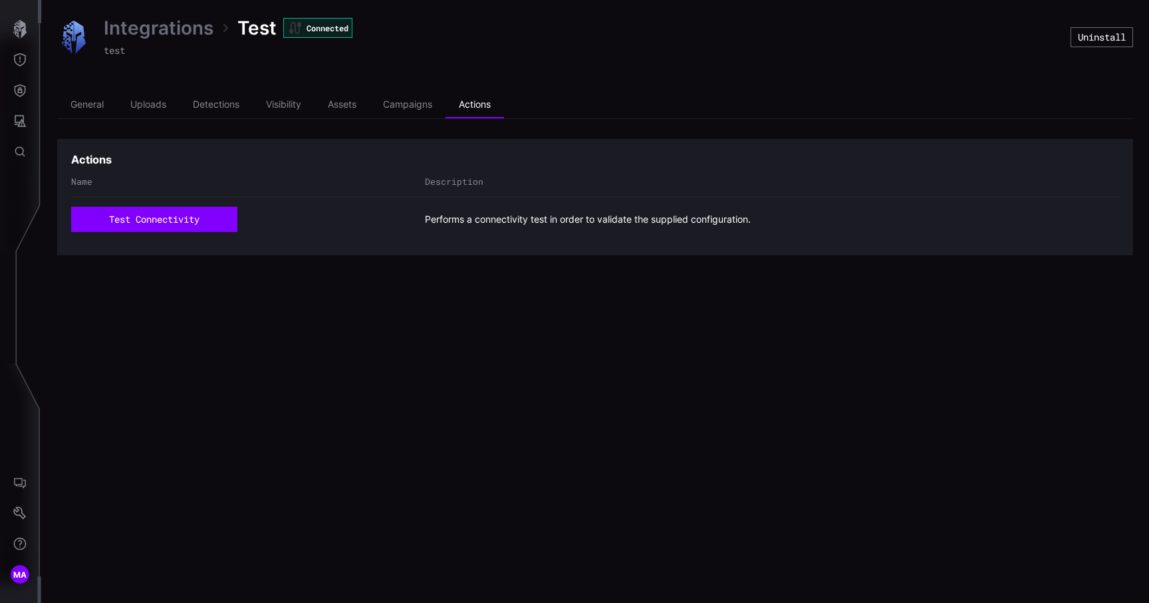
click at [164, 25] on link "Integrations" at bounding box center [159, 28] width 110 height 24
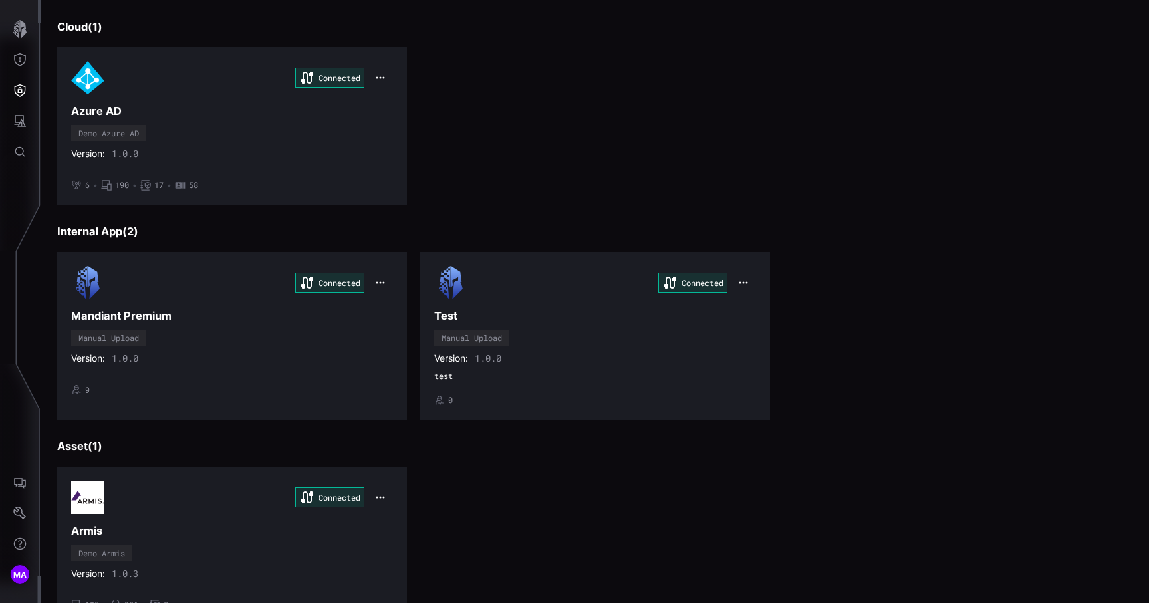
scroll to position [1169, 0]
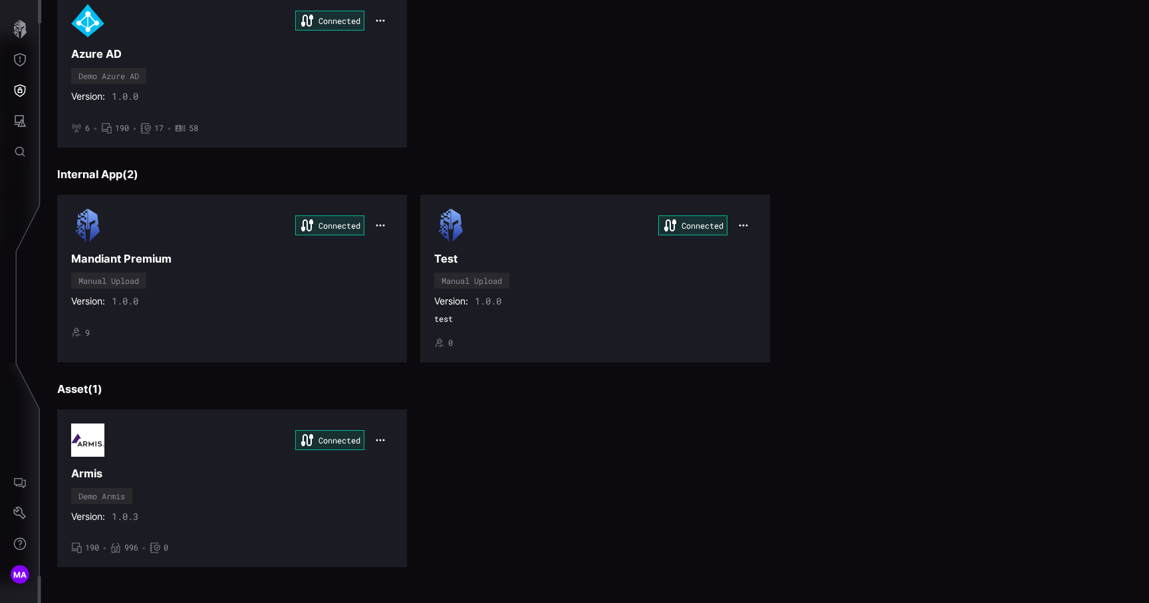
click at [296, 300] on div "Version: 1.0.0" at bounding box center [232, 301] width 322 height 12
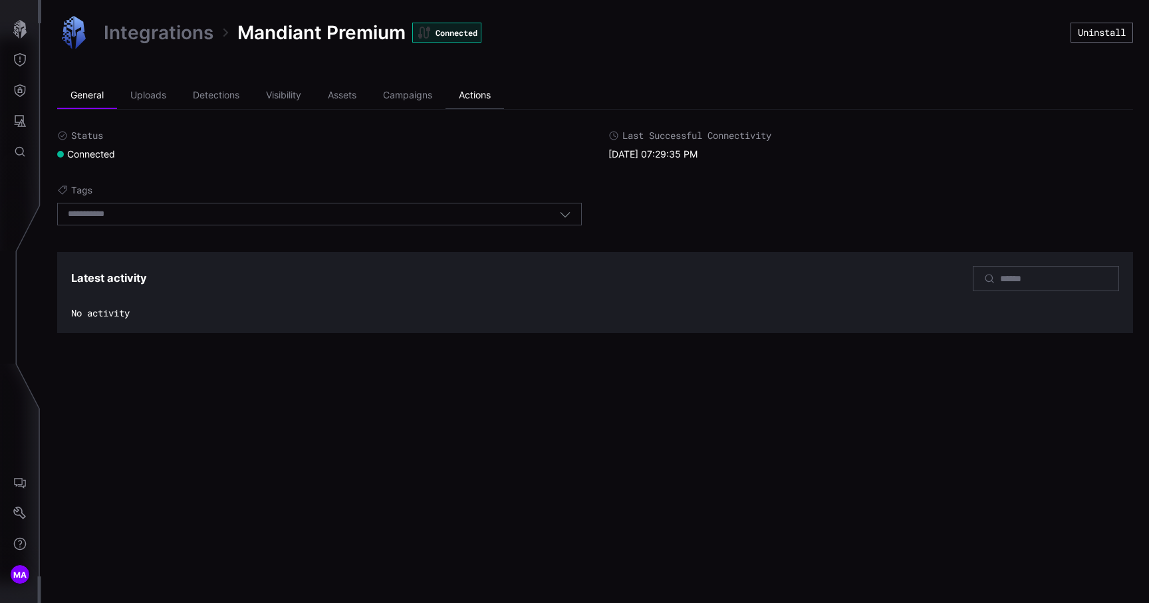
click at [473, 91] on li "Actions" at bounding box center [474, 95] width 59 height 27
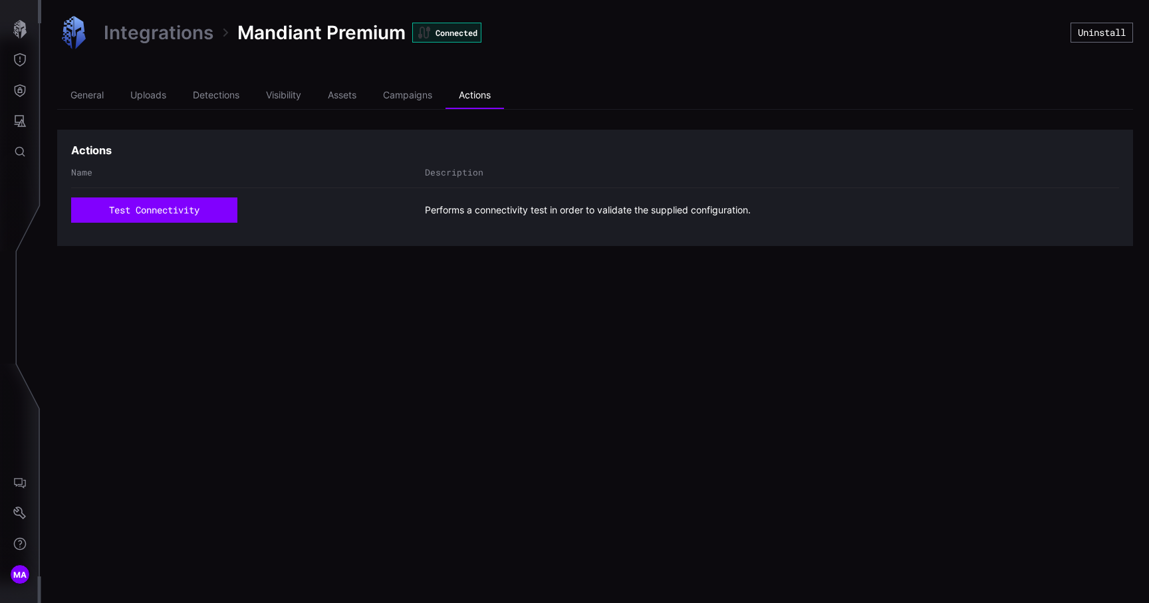
click at [66, 19] on img at bounding box center [73, 32] width 33 height 33
click at [117, 33] on link "Integrations" at bounding box center [159, 33] width 110 height 24
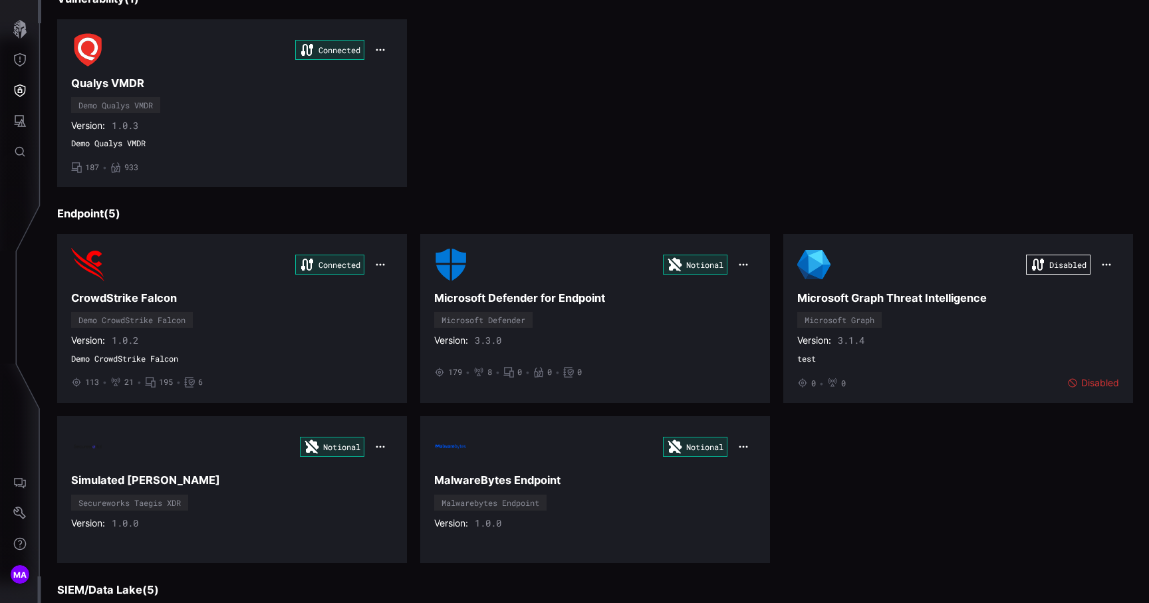
scroll to position [162, 0]
